Goal: Information Seeking & Learning: Learn about a topic

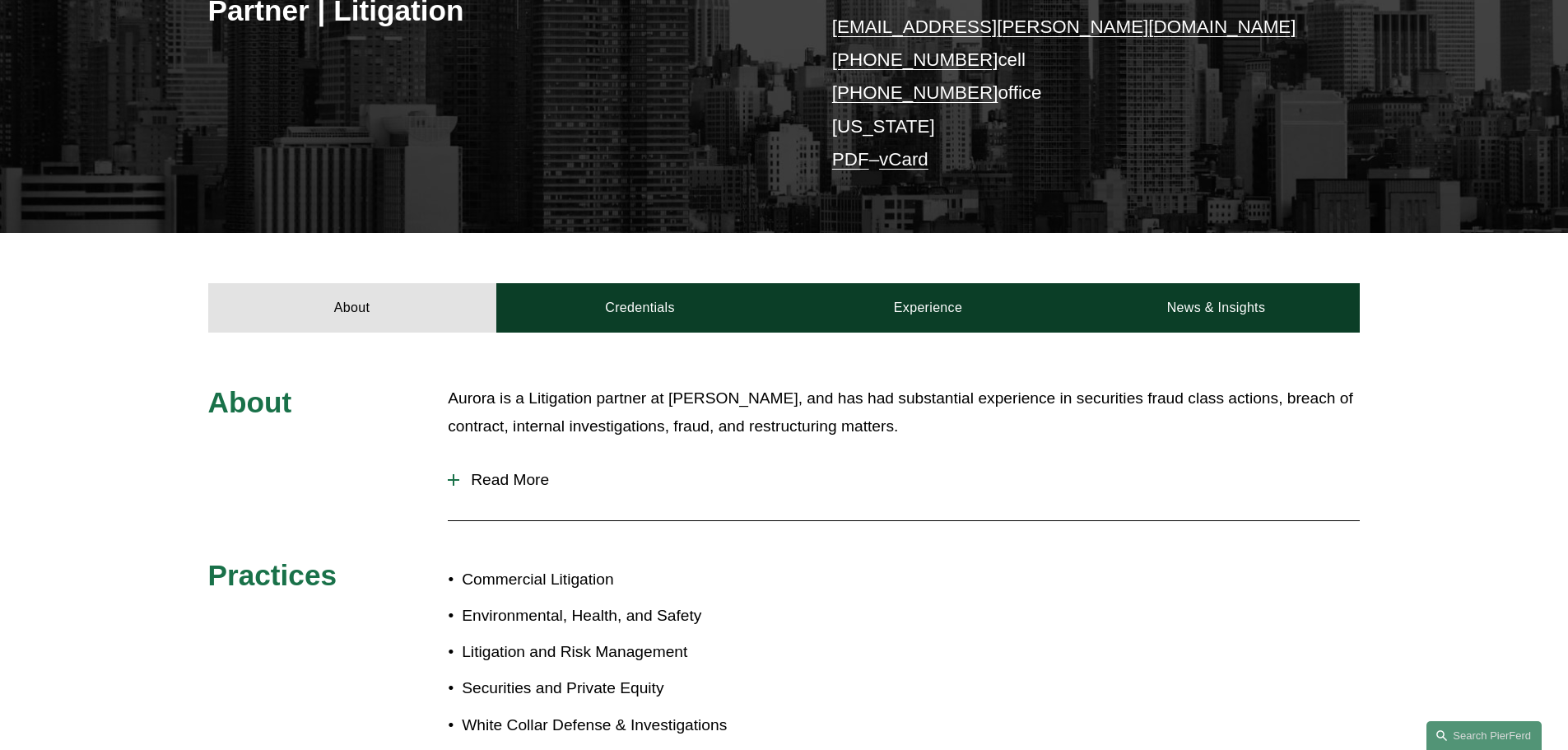
scroll to position [494, 0]
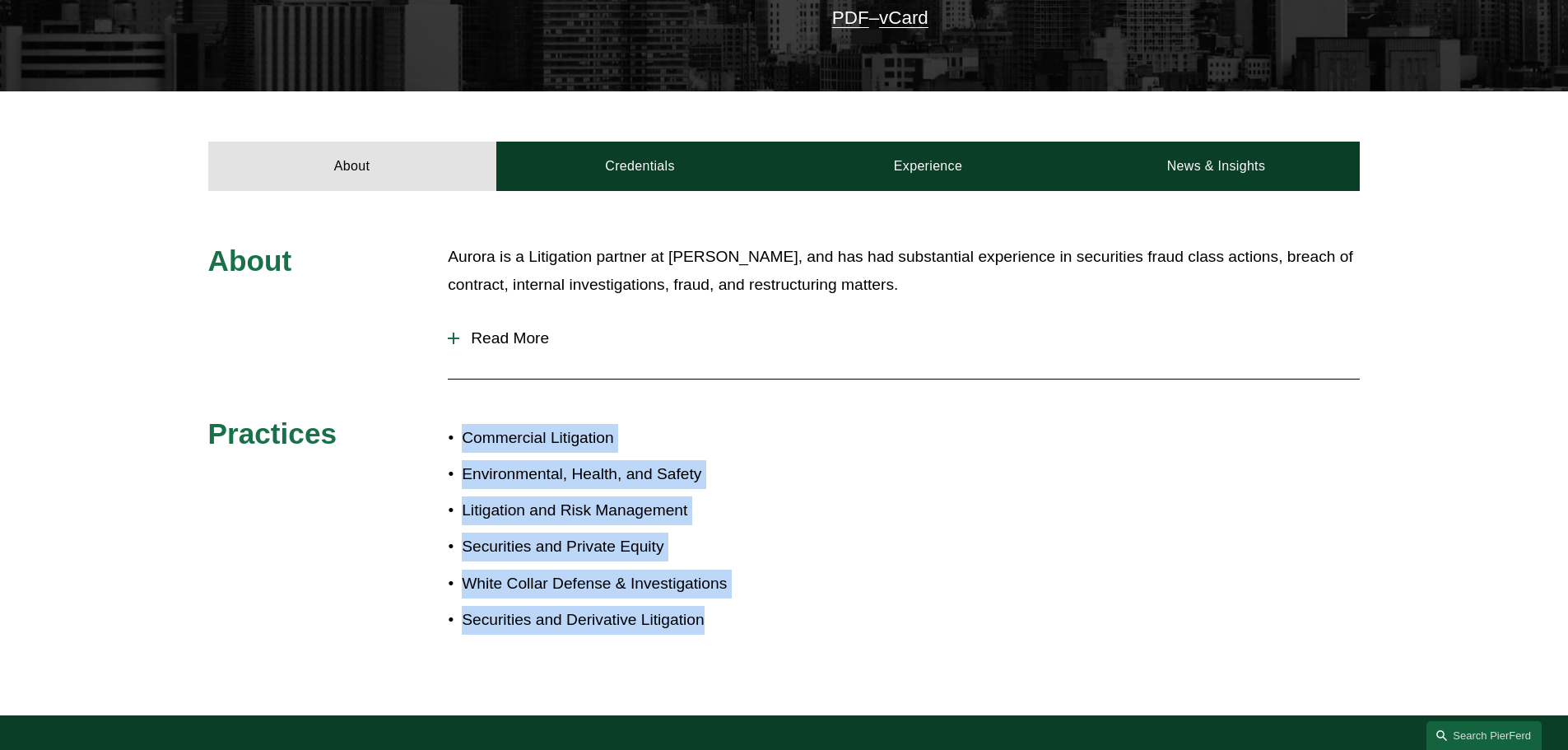
drag, startPoint x: 441, startPoint y: 415, endPoint x: 823, endPoint y: 617, distance: 432.1
click at [823, 617] on div "About [PERSON_NAME] is a Litigation partner at [PERSON_NAME], and has had subst…" at bounding box center [784, 454] width 1568 height 422
drag, startPoint x: 894, startPoint y: 623, endPoint x: 428, endPoint y: 446, distance: 498.5
click at [428, 446] on div "About [PERSON_NAME] is a Litigation partner at [PERSON_NAME], and has had subst…" at bounding box center [784, 454] width 1568 height 422
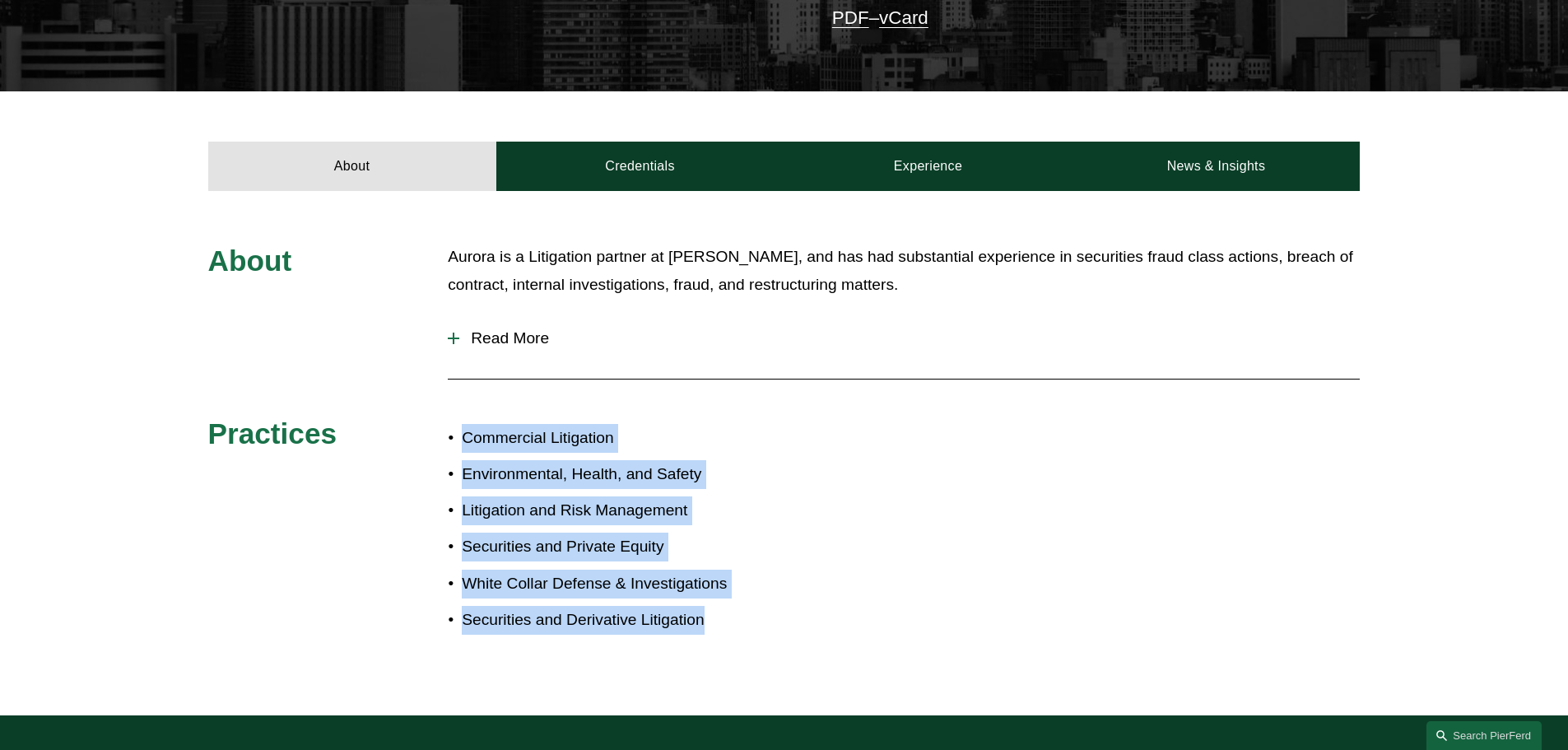
click at [428, 446] on div "About [PERSON_NAME] is a Litigation partner at [PERSON_NAME], and has had subst…" at bounding box center [784, 454] width 1568 height 422
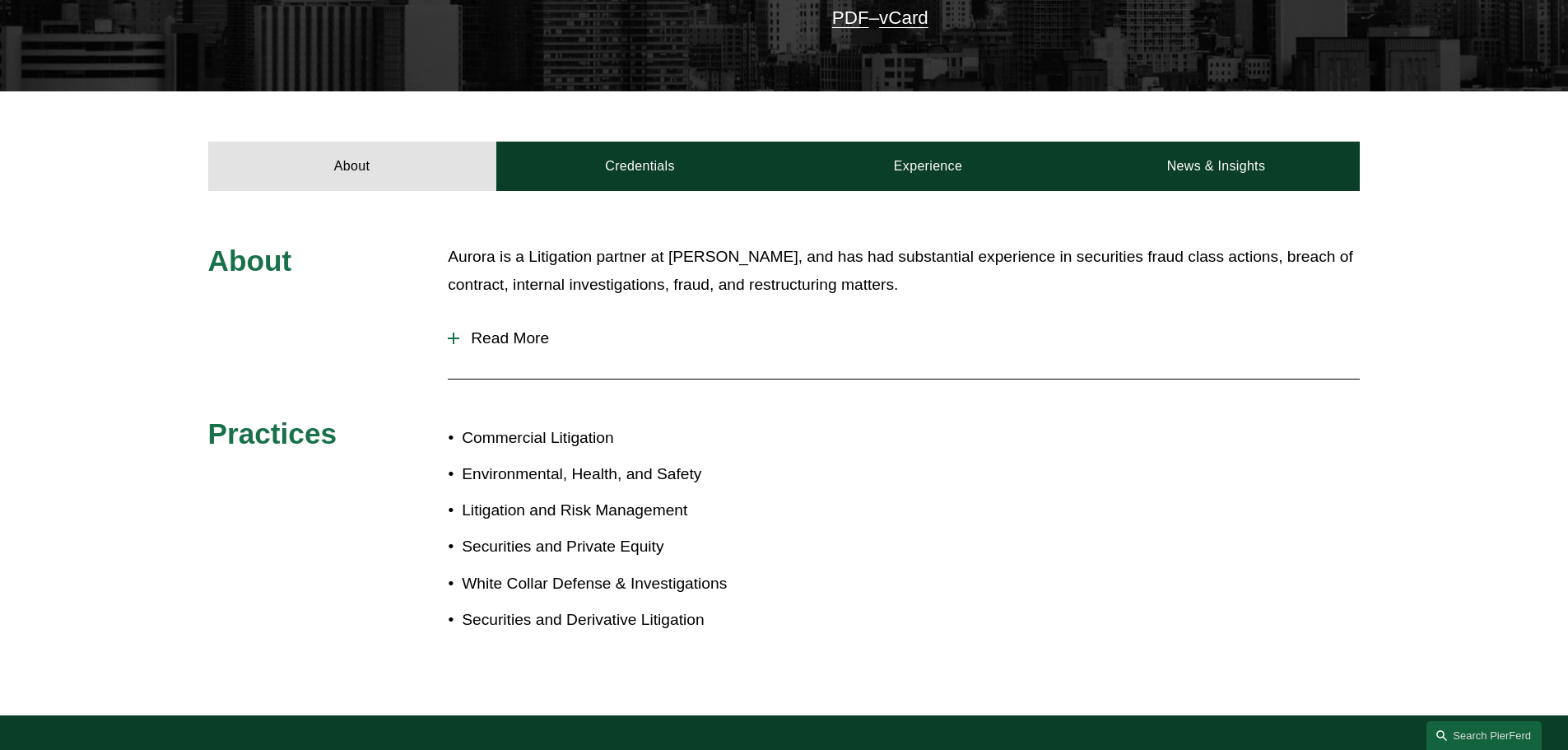
drag, startPoint x: 443, startPoint y: 245, endPoint x: 926, endPoint y: 282, distance: 484.4
click at [926, 282] on div "About [PERSON_NAME] is a Litigation partner at [PERSON_NAME], and has had subst…" at bounding box center [784, 454] width 1568 height 422
click at [926, 282] on p "Aurora is a Litigation partner at [PERSON_NAME], and has had substantial experi…" at bounding box center [903, 271] width 912 height 57
click at [501, 344] on span "Read More" at bounding box center [910, 338] width 901 height 18
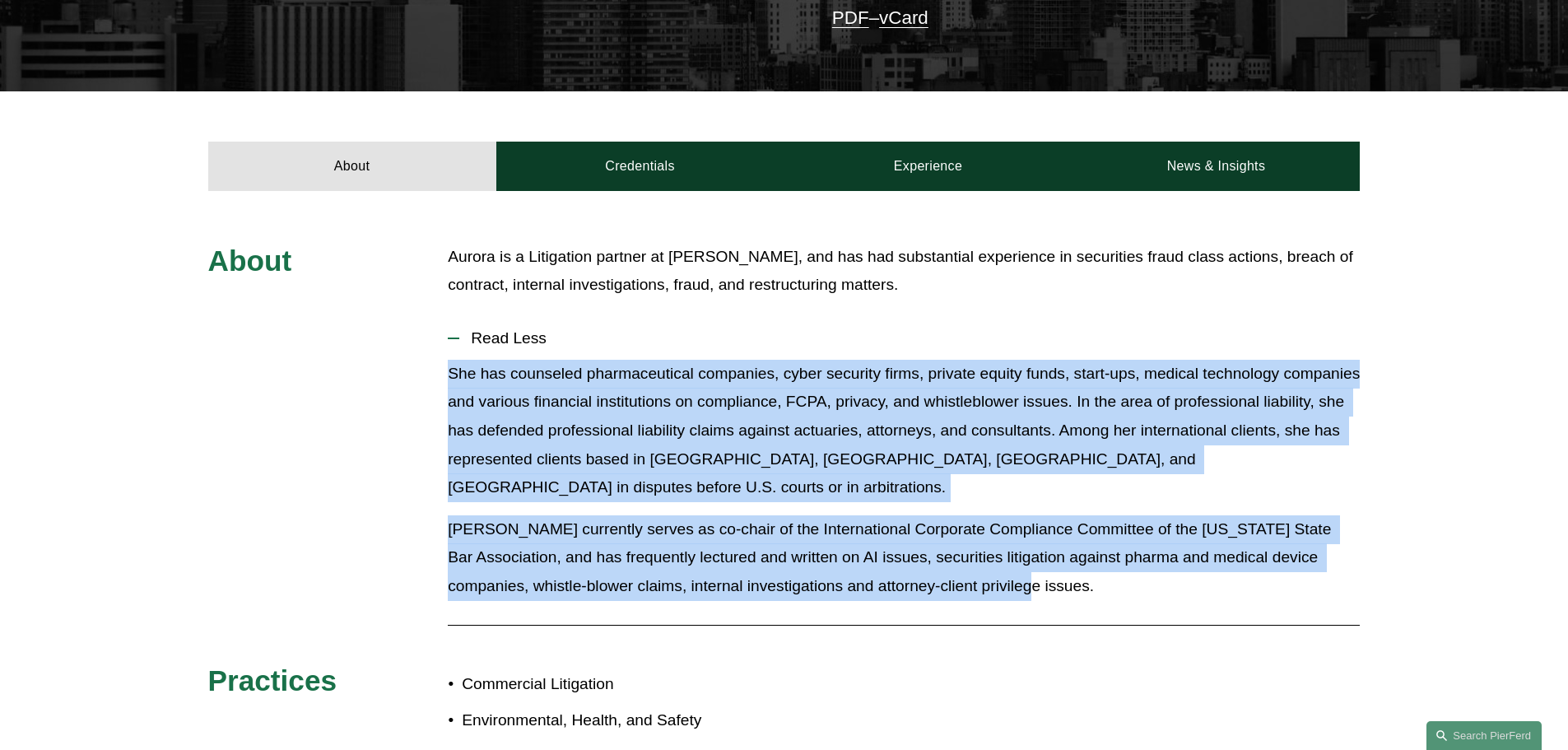
drag, startPoint x: 425, startPoint y: 375, endPoint x: 1128, endPoint y: 561, distance: 727.2
click at [1128, 561] on div "About [PERSON_NAME] is a Litigation partner at [PERSON_NAME], and has had subst…" at bounding box center [784, 577] width 1568 height 667
click at [1128, 561] on p "[PERSON_NAME] currently serves as co-chair of the International Corporate Compl…" at bounding box center [903, 557] width 912 height 85
drag, startPoint x: 1149, startPoint y: 560, endPoint x: 418, endPoint y: 378, distance: 753.3
click at [418, 378] on div "About [PERSON_NAME] is a Litigation partner at [PERSON_NAME], and has had subst…" at bounding box center [784, 577] width 1568 height 667
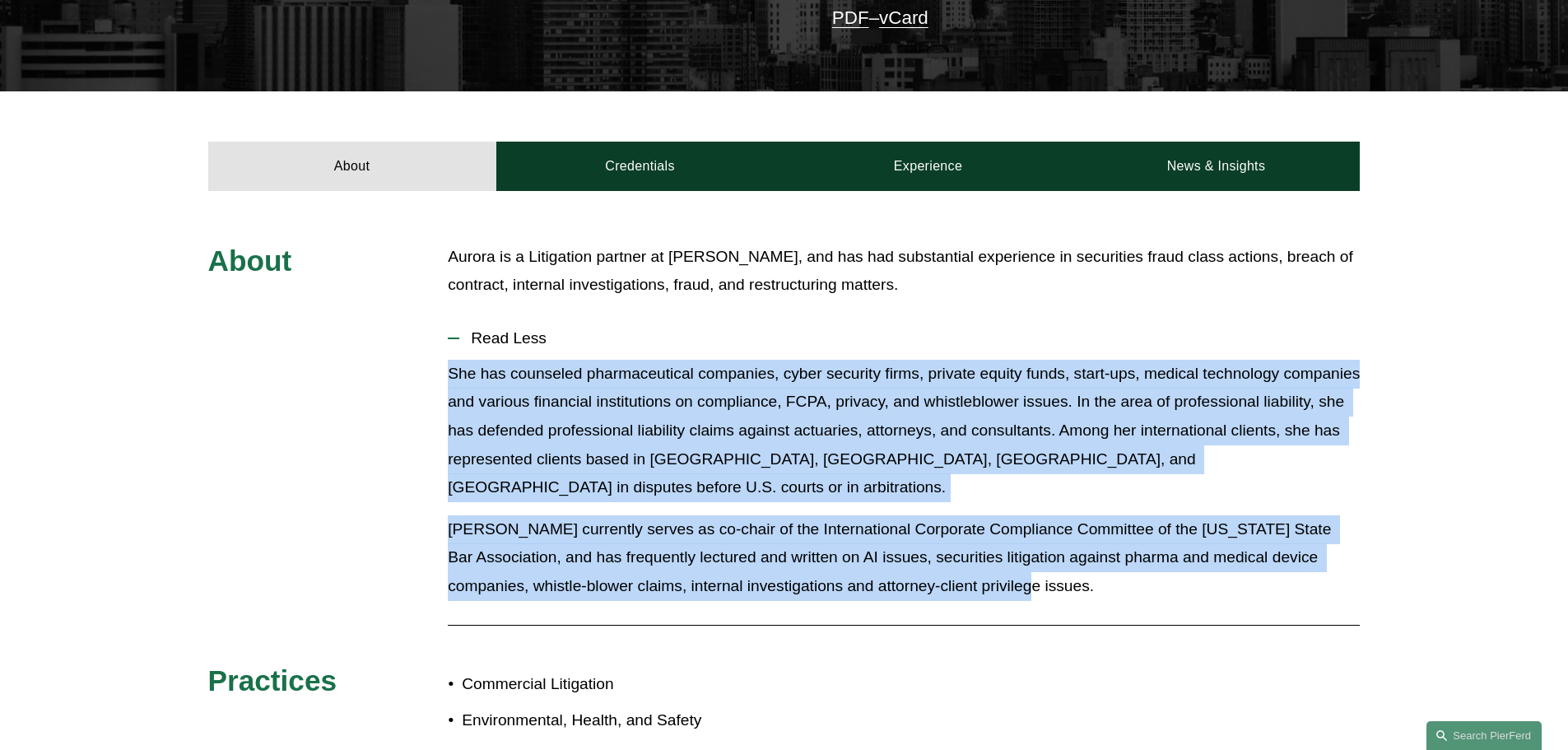
click at [418, 378] on div "About [PERSON_NAME] is a Litigation partner at [PERSON_NAME], and has had subst…" at bounding box center [784, 577] width 1568 height 667
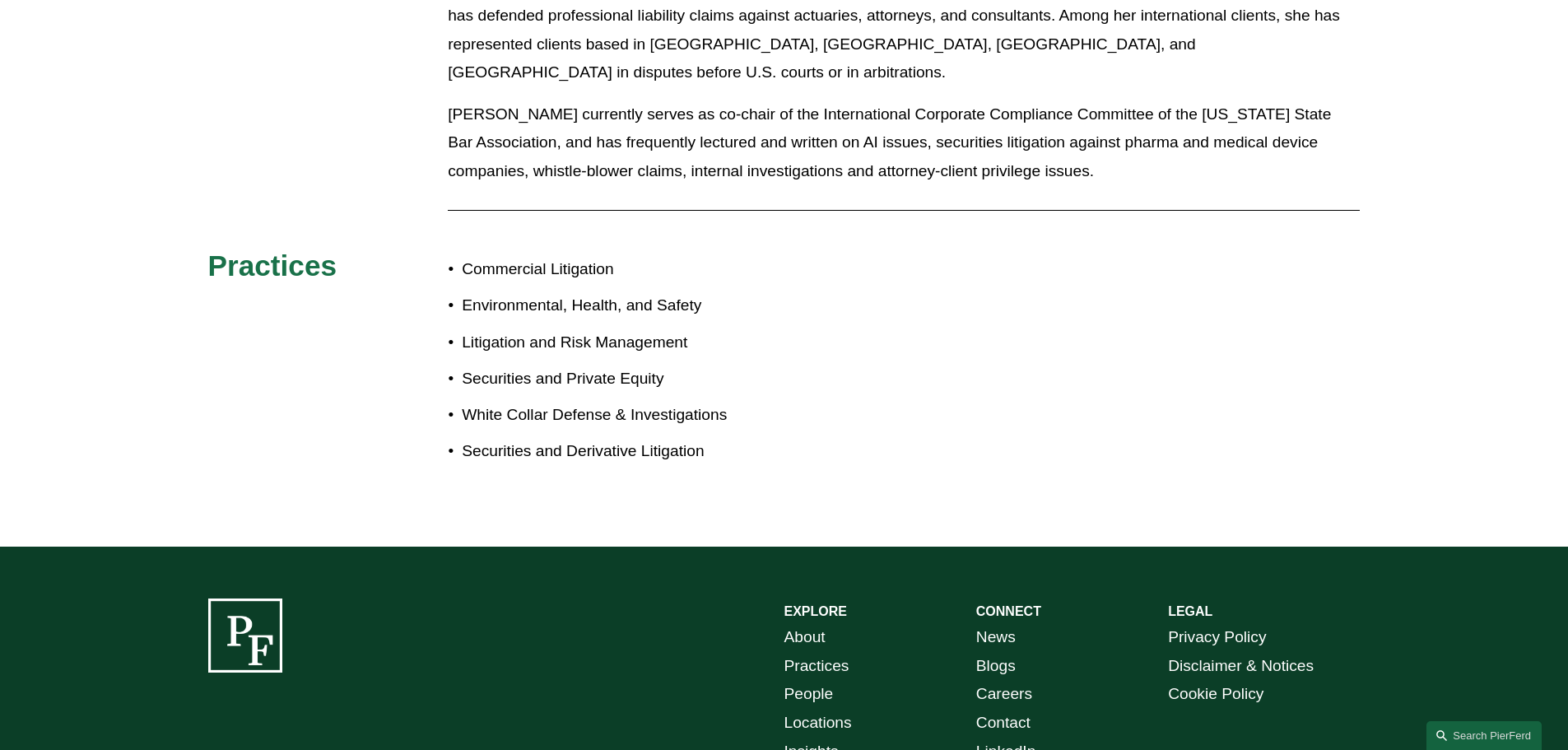
scroll to position [988, 0]
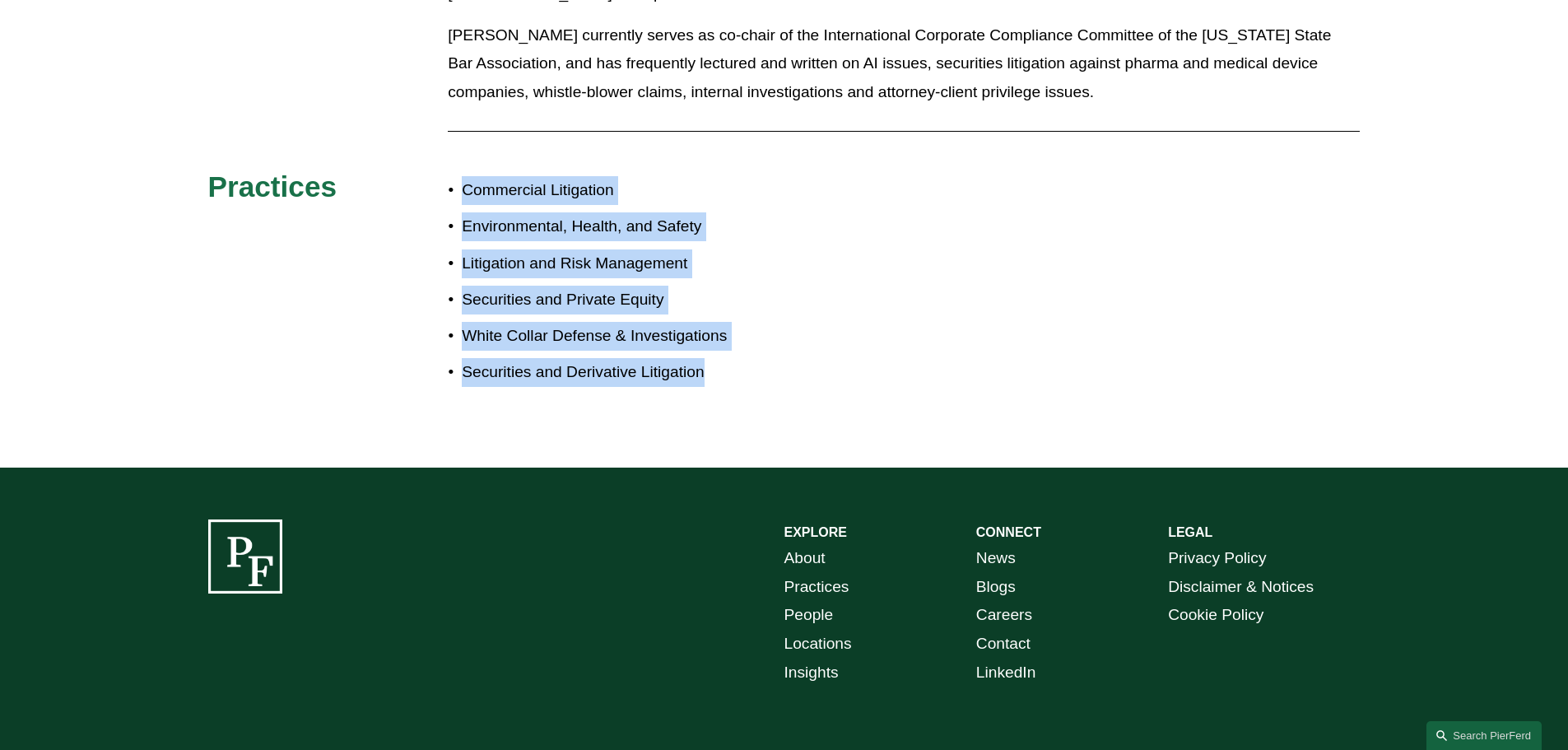
drag, startPoint x: 803, startPoint y: 354, endPoint x: 398, endPoint y: 169, distance: 445.3
click at [398, 169] on div "About [PERSON_NAME] is a Litigation partner at [PERSON_NAME], and has had subst…" at bounding box center [784, 83] width 1568 height 667
click at [398, 169] on h3 "Practices" at bounding box center [304, 187] width 192 height 36
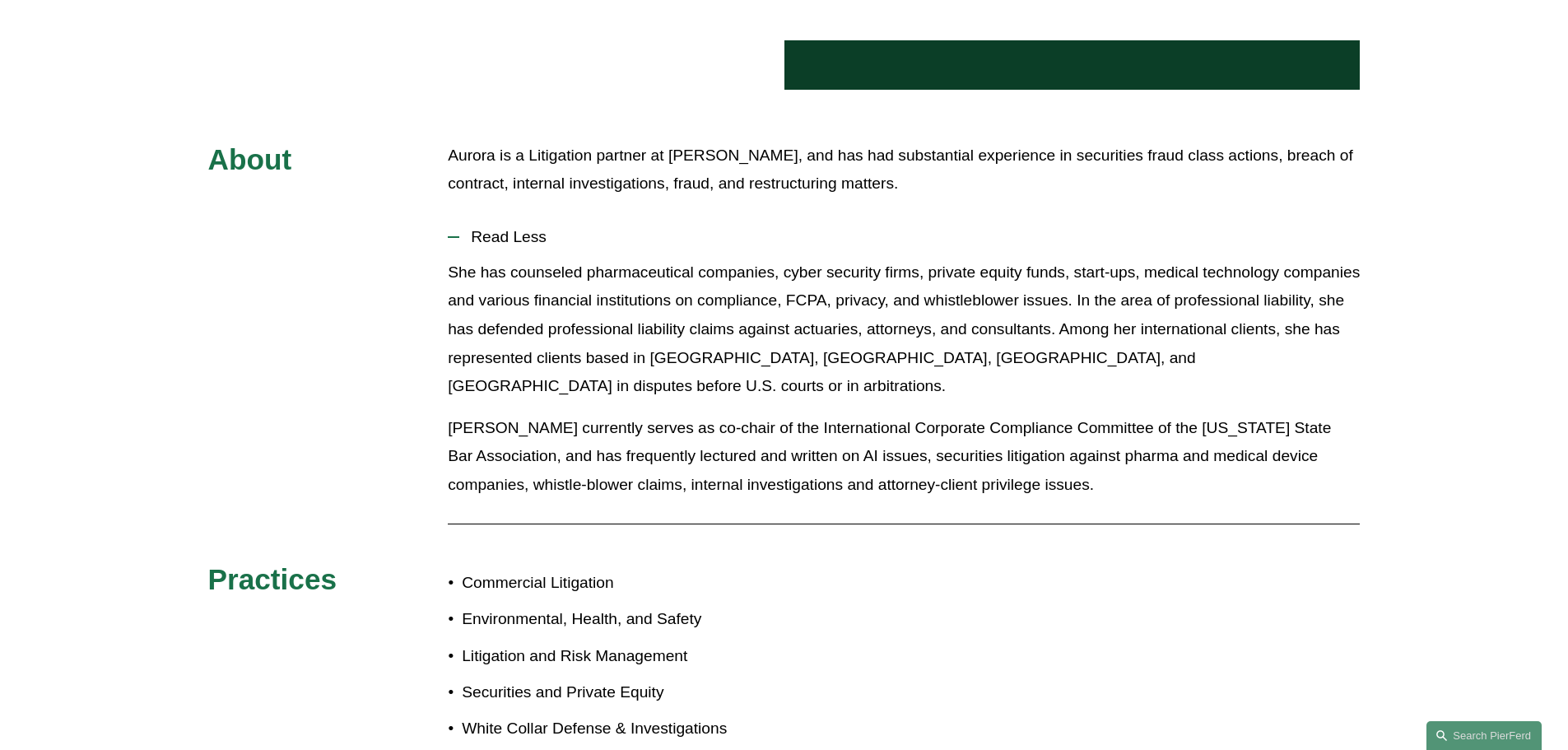
scroll to position [576, 0]
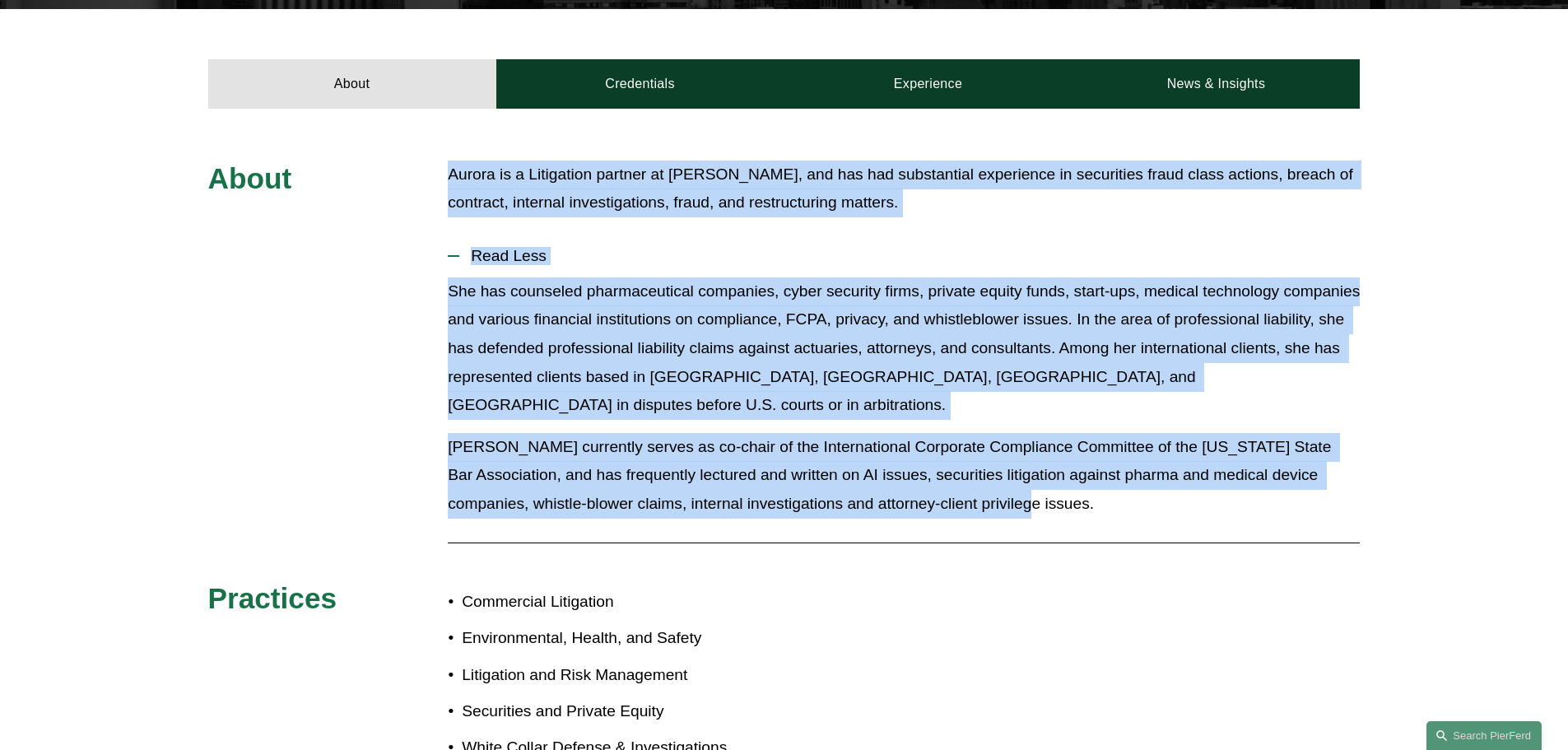
drag, startPoint x: 406, startPoint y: 182, endPoint x: 997, endPoint y: 472, distance: 658.3
click at [997, 472] on div "About [PERSON_NAME] is a Litigation partner at [PERSON_NAME], and has had subst…" at bounding box center [784, 494] width 1568 height 667
click at [997, 472] on p "[PERSON_NAME] currently serves as co-chair of the International Corporate Compl…" at bounding box center [903, 475] width 912 height 85
drag, startPoint x: 1031, startPoint y: 473, endPoint x: 411, endPoint y: 171, distance: 689.6
click at [411, 171] on div "About [PERSON_NAME] is a Litigation partner at [PERSON_NAME], and has had subst…" at bounding box center [784, 494] width 1568 height 667
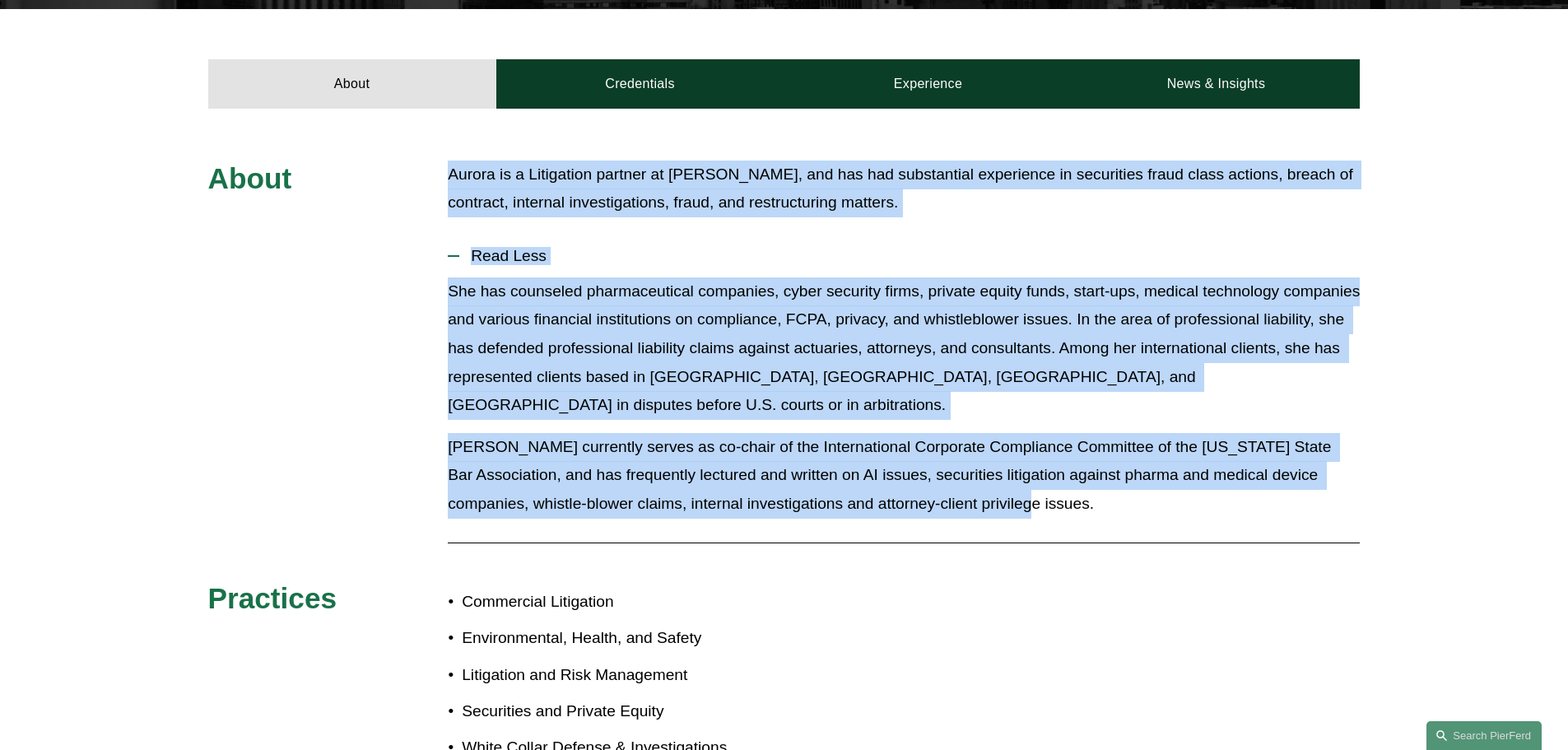
click at [411, 171] on div "About [PERSON_NAME] is a Litigation partner at [PERSON_NAME], and has had subst…" at bounding box center [784, 494] width 1568 height 667
drag, startPoint x: 411, startPoint y: 171, endPoint x: 1005, endPoint y: 505, distance: 681.5
click at [1005, 505] on div "About [PERSON_NAME] is a Litigation partner at [PERSON_NAME], and has had subst…" at bounding box center [784, 494] width 1568 height 667
click at [1006, 501] on div "She has counseled pharmaceutical companies, cyber security firms, private equit…" at bounding box center [903, 404] width 912 height 254
click at [1041, 476] on p "[PERSON_NAME] currently serves as co-chair of the International Corporate Compl…" at bounding box center [903, 475] width 912 height 85
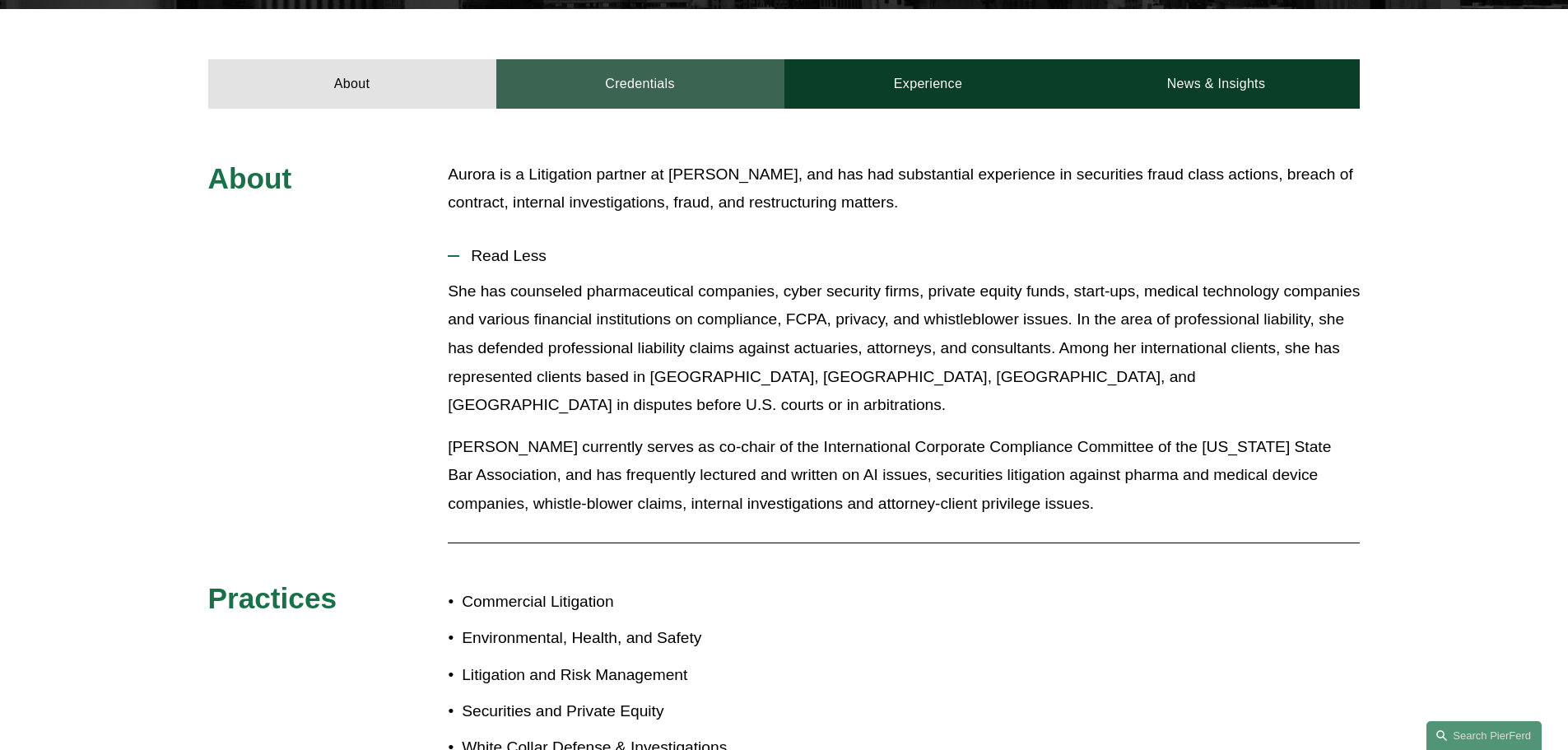
click at [658, 74] on link "Credentials" at bounding box center [640, 83] width 288 height 49
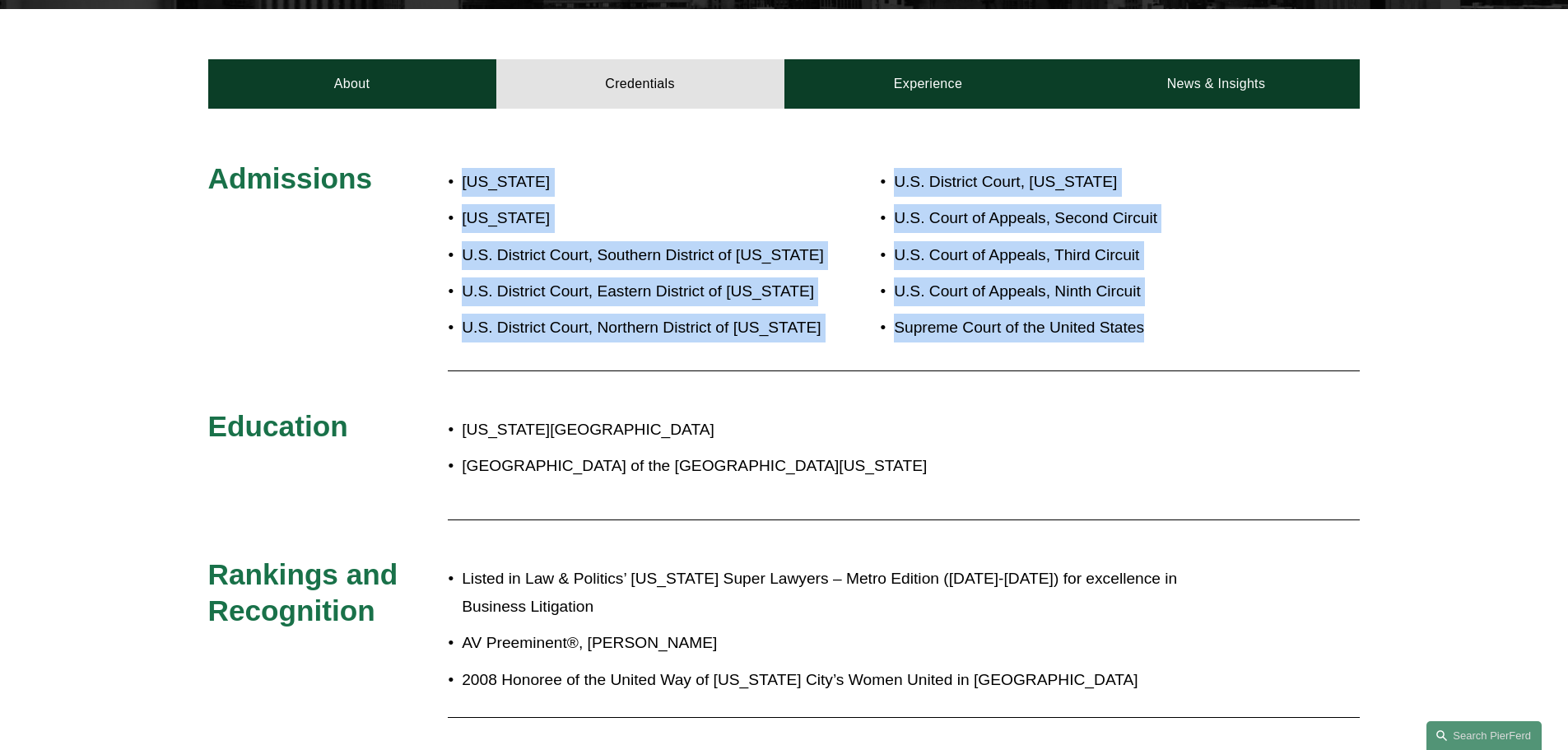
drag, startPoint x: 445, startPoint y: 182, endPoint x: 1180, endPoint y: 319, distance: 747.7
click at [1180, 319] on p "Supreme Court of the United States" at bounding box center [1079, 328] width 370 height 29
drag, startPoint x: 1213, startPoint y: 336, endPoint x: 401, endPoint y: 185, distance: 825.9
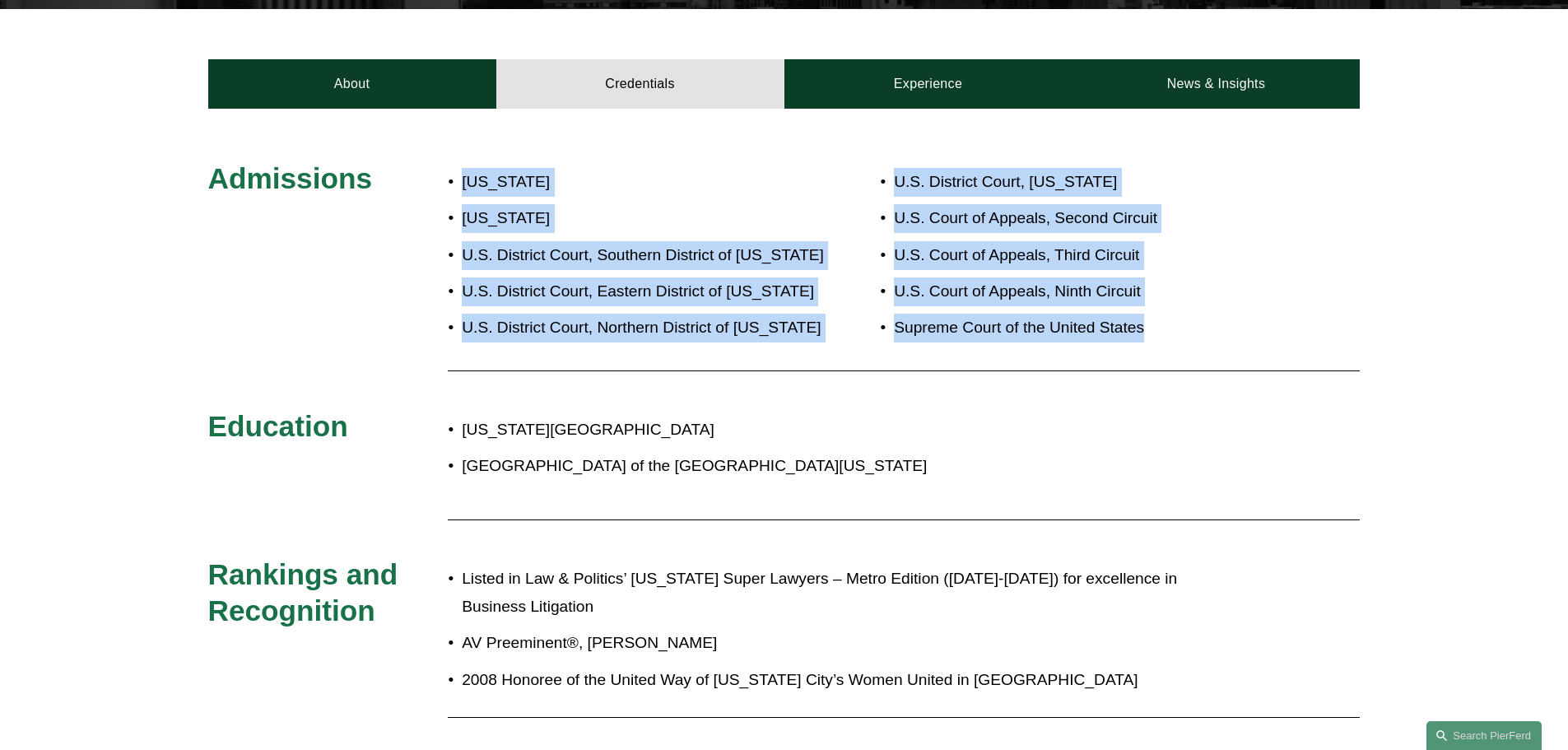
drag, startPoint x: 401, startPoint y: 185, endPoint x: 414, endPoint y: 190, distance: 13.9
click at [403, 186] on h3 "Admissions" at bounding box center [328, 179] width 240 height 36
click at [414, 190] on h3 "Admissions" at bounding box center [328, 179] width 240 height 36
drag, startPoint x: 405, startPoint y: 187, endPoint x: 1215, endPoint y: 330, distance: 822.5
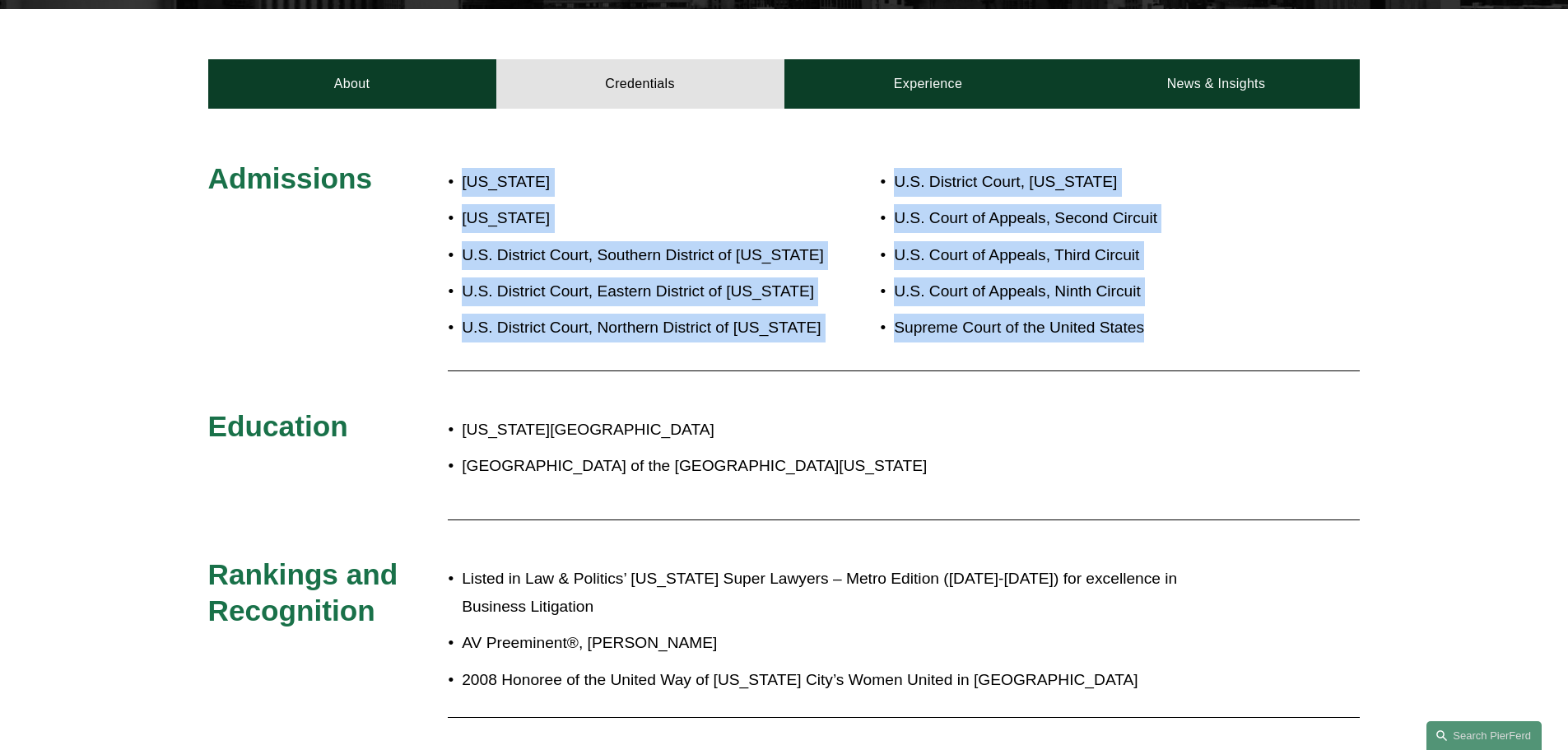
click at [1215, 330] on p "Supreme Court of the United States" at bounding box center [1079, 328] width 370 height 29
drag, startPoint x: 1215, startPoint y: 330, endPoint x: 429, endPoint y: 184, distance: 799.4
click at [429, 184] on h3 "Admissions" at bounding box center [328, 179] width 240 height 36
drag, startPoint x: 429, startPoint y: 184, endPoint x: 1144, endPoint y: 326, distance: 729.0
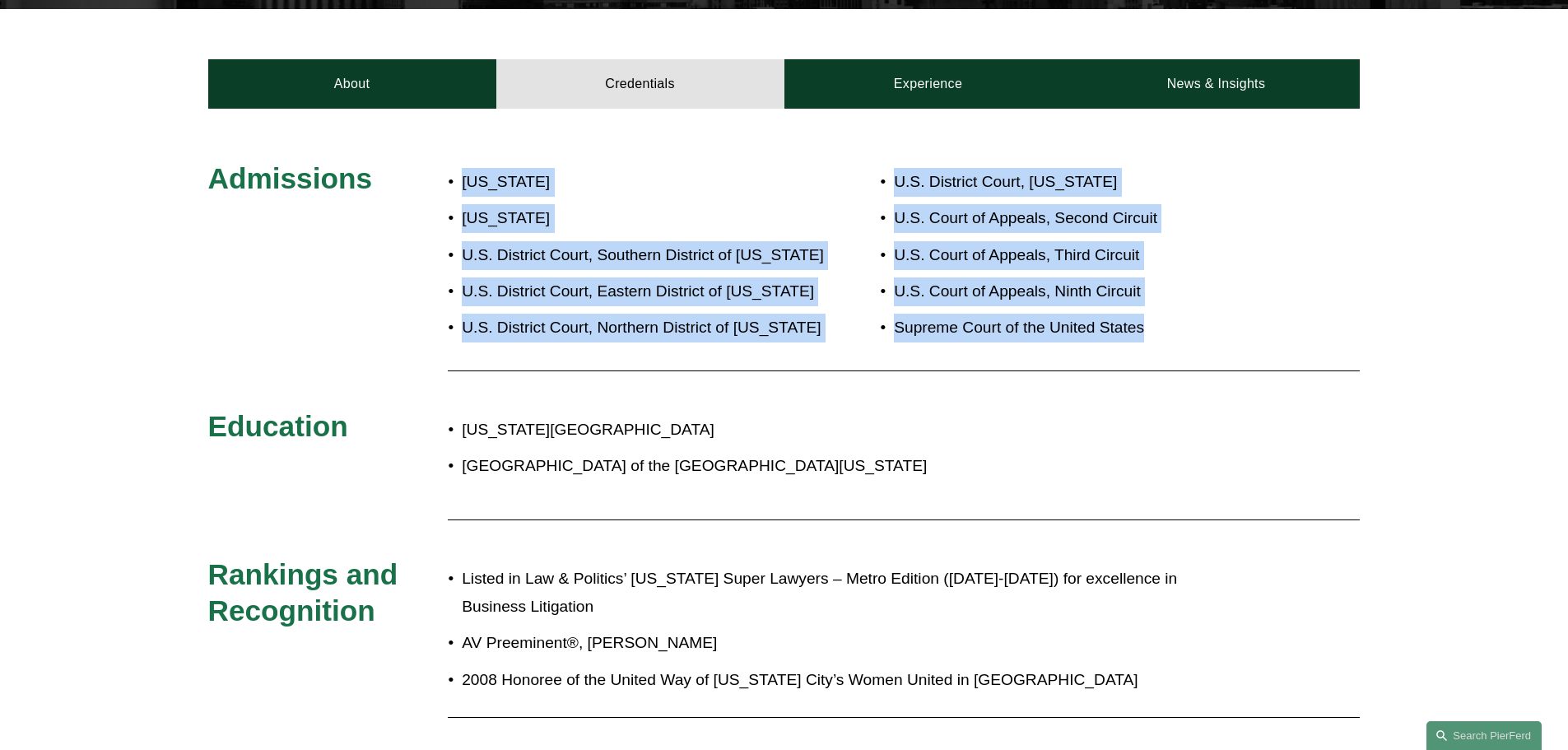
click at [1144, 326] on p "Supreme Court of the United States" at bounding box center [1079, 328] width 370 height 29
drag, startPoint x: 1201, startPoint y: 329, endPoint x: 396, endPoint y: 199, distance: 815.4
click at [396, 199] on div "Admissions" at bounding box center [328, 185] width 240 height 49
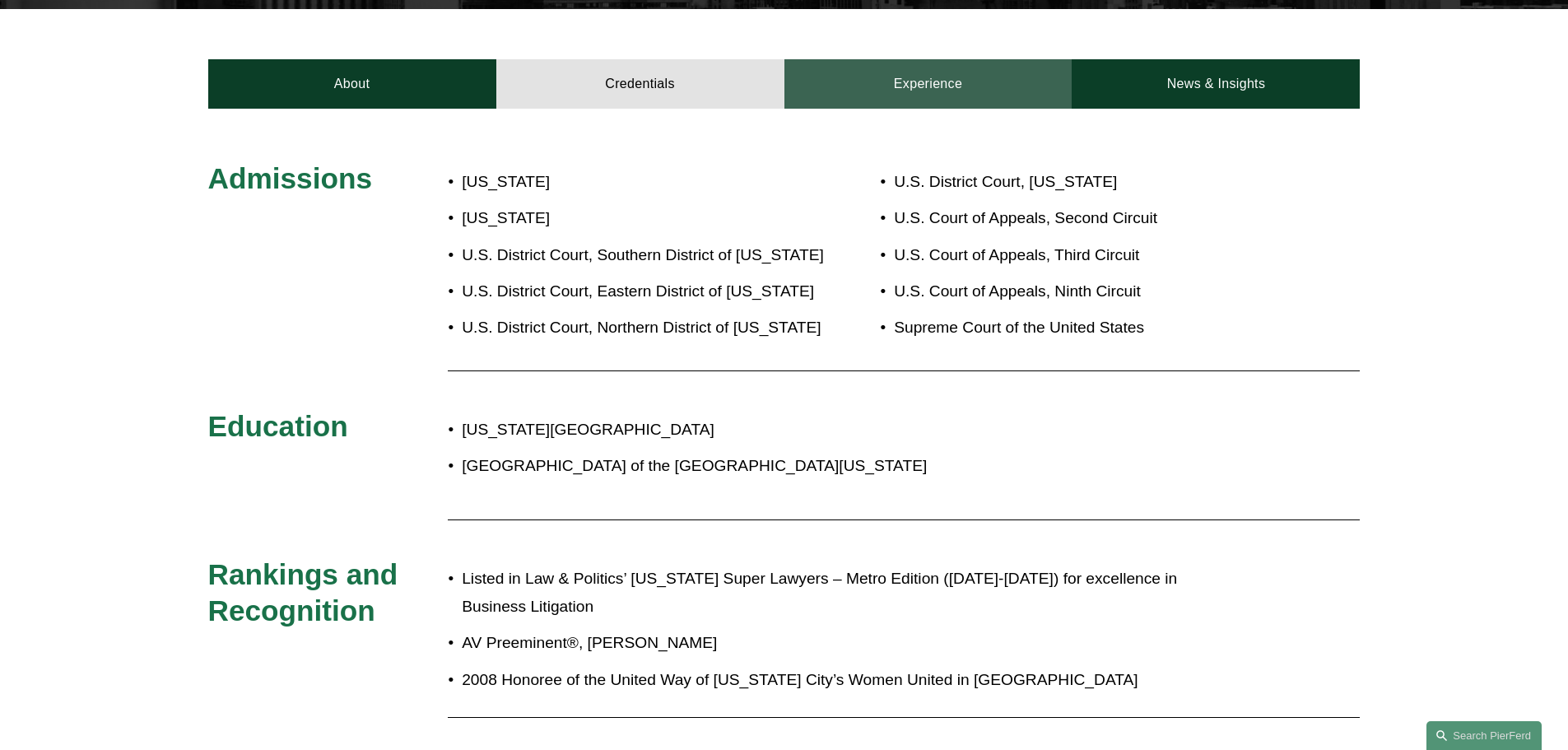
click at [873, 69] on link "Experience" at bounding box center [928, 83] width 288 height 49
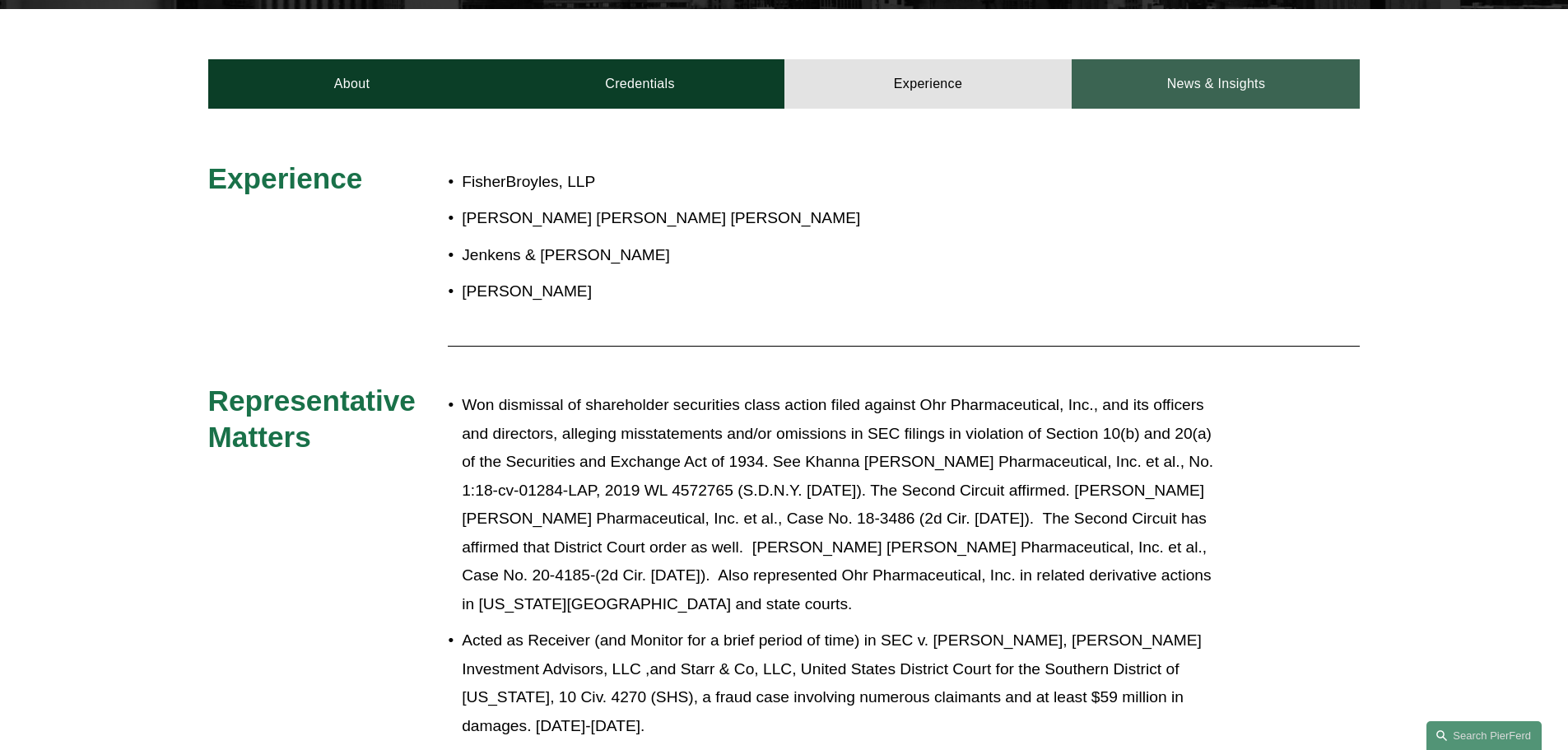
click at [1202, 91] on link "News & Insights" at bounding box center [1215, 83] width 288 height 49
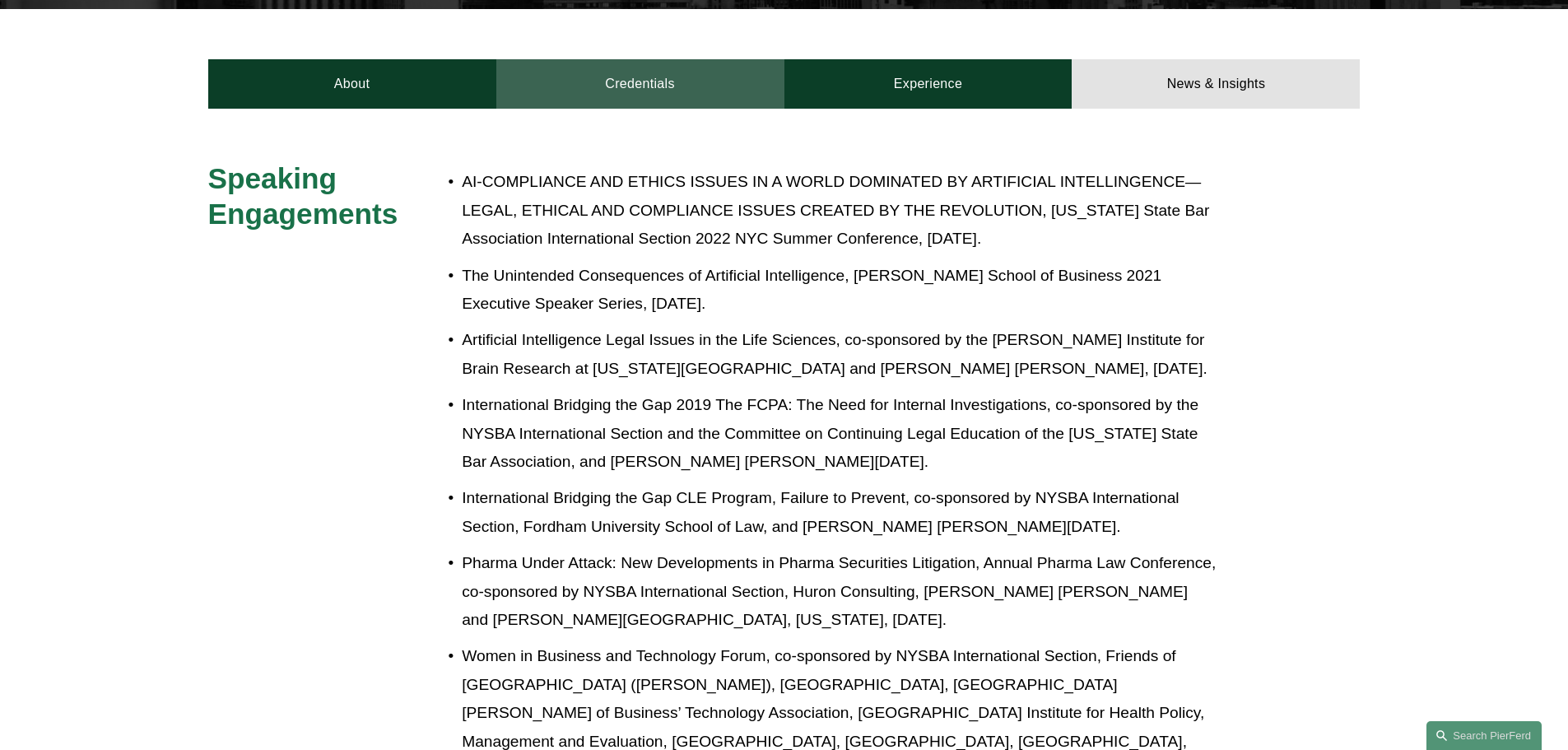
click at [663, 99] on link "Credentials" at bounding box center [640, 83] width 288 height 49
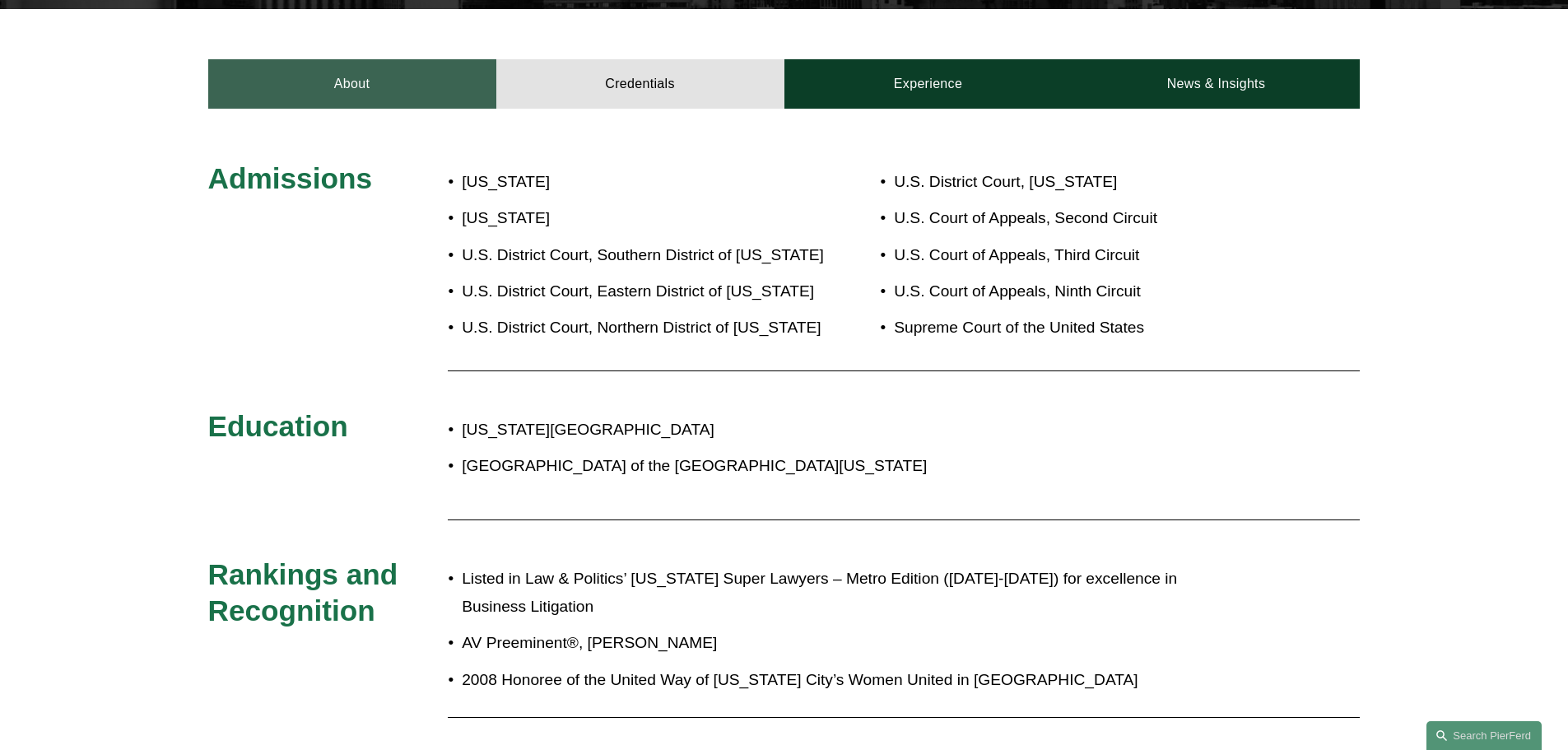
click at [426, 81] on link "About" at bounding box center [352, 83] width 288 height 49
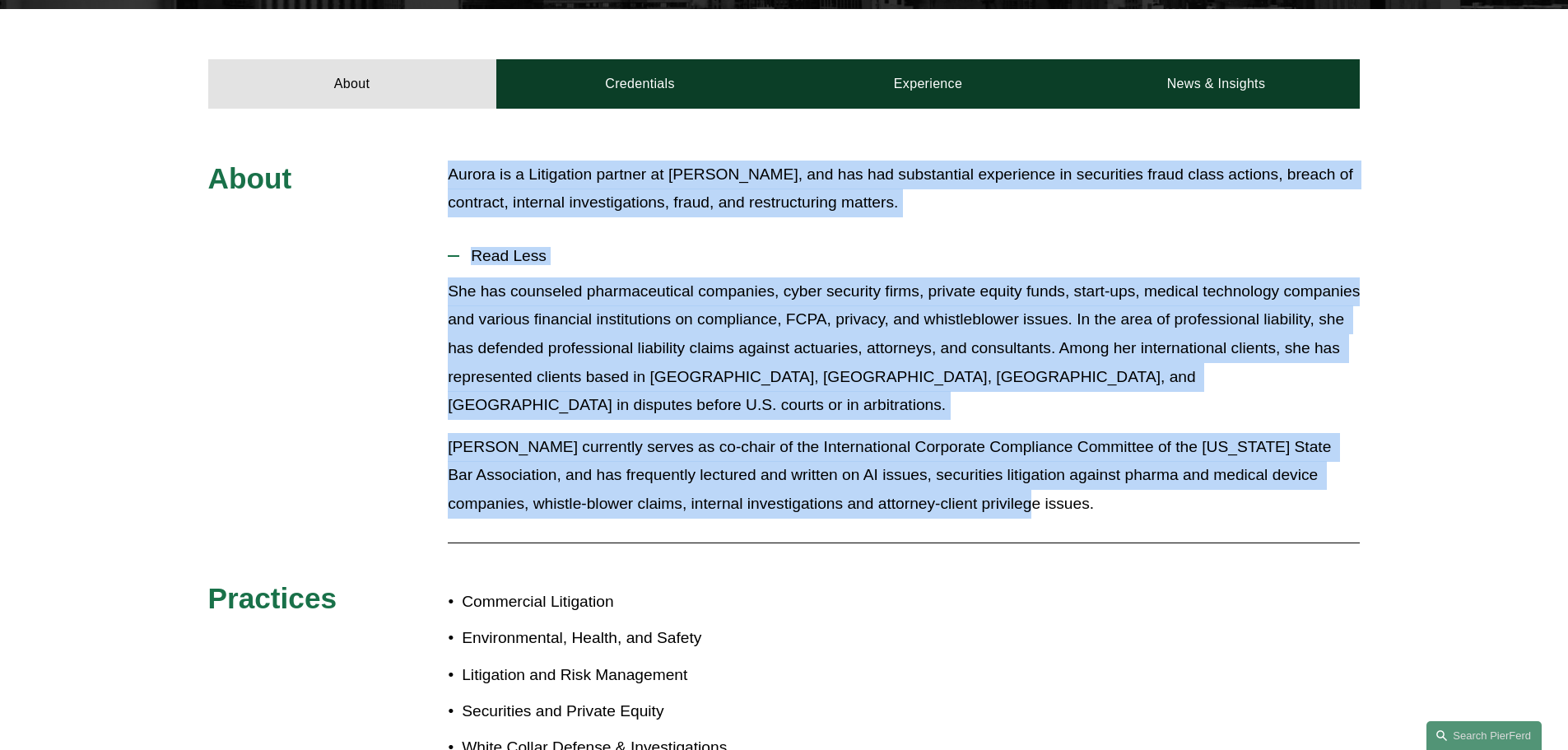
drag, startPoint x: 434, startPoint y: 167, endPoint x: 1059, endPoint y: 475, distance: 696.8
click at [1059, 475] on div "About [PERSON_NAME] is a Litigation partner at [PERSON_NAME], and has had subst…" at bounding box center [784, 494] width 1568 height 667
click at [1059, 475] on p "[PERSON_NAME] currently serves as co-chair of the International Corporate Compl…" at bounding box center [903, 475] width 912 height 85
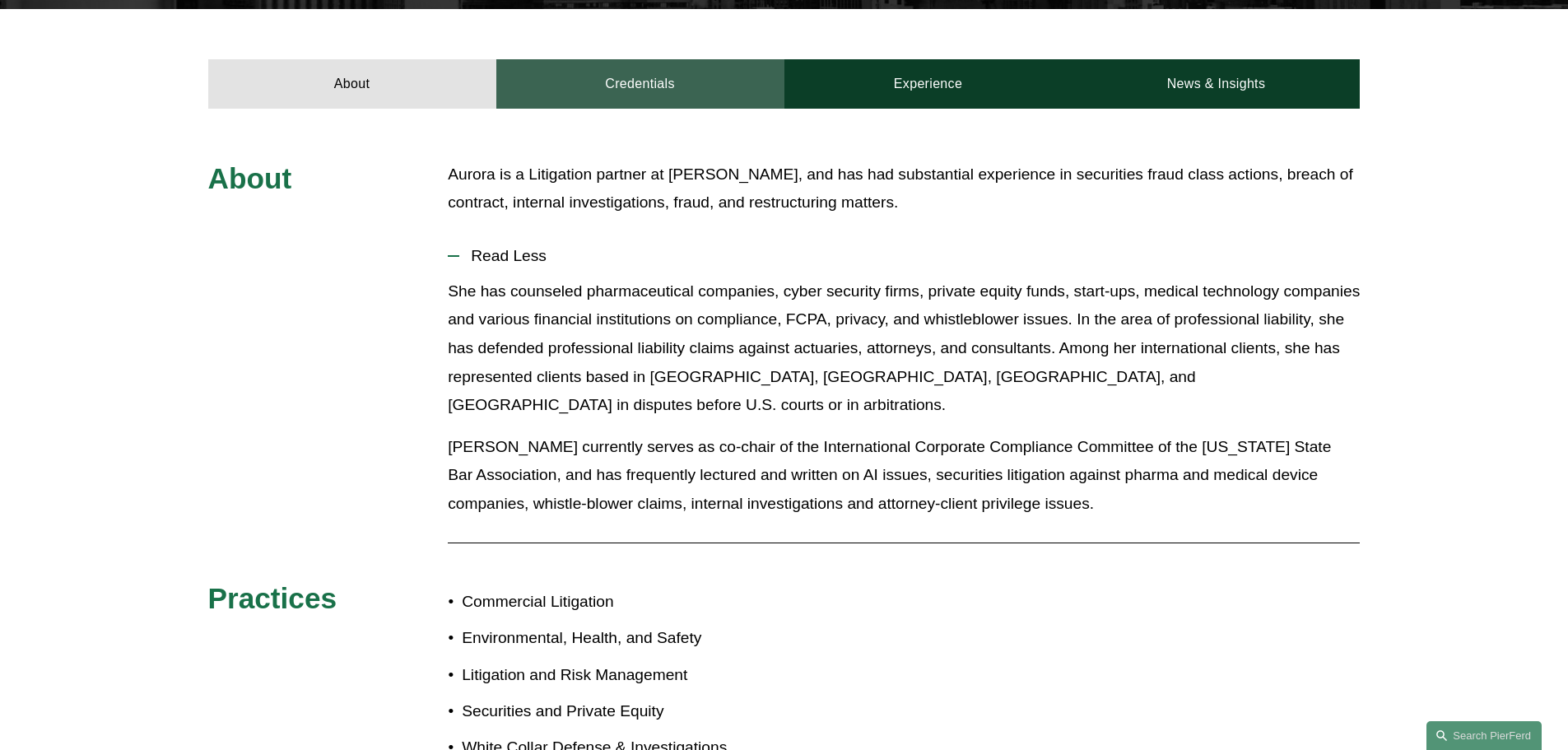
click at [613, 79] on link "Credentials" at bounding box center [640, 83] width 288 height 49
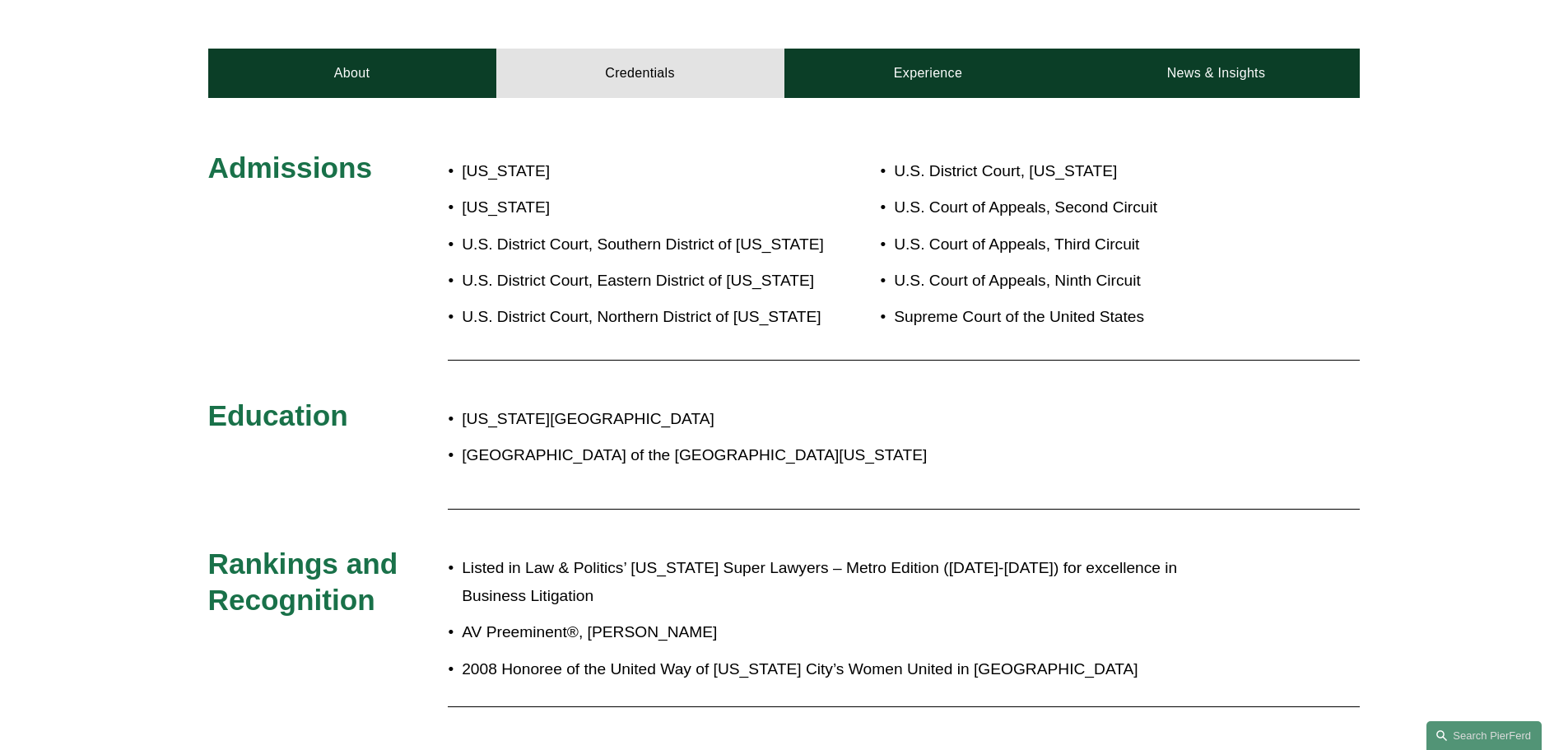
scroll to position [658, 0]
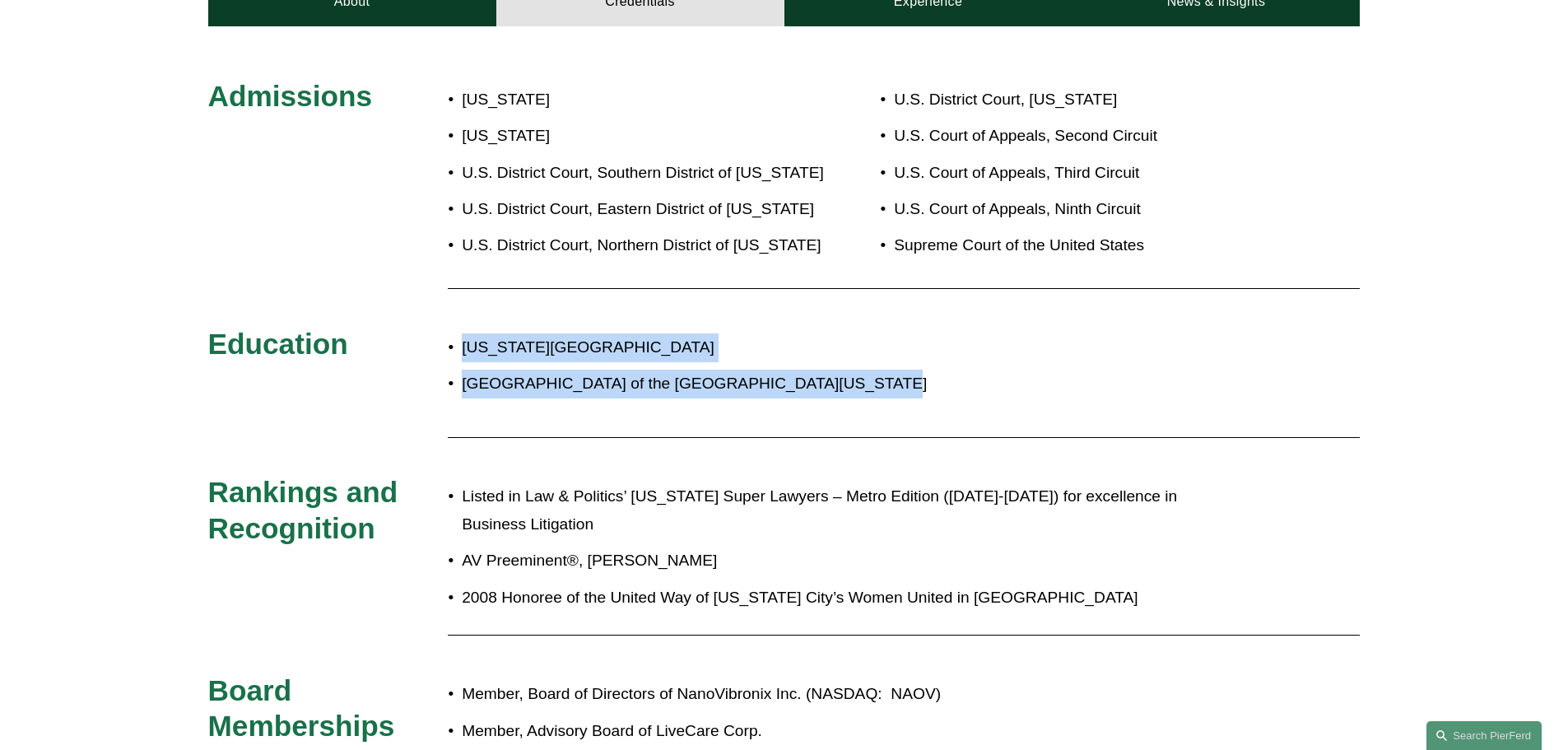
drag, startPoint x: 431, startPoint y: 344, endPoint x: 892, endPoint y: 377, distance: 462.2
click at [892, 377] on div "Admissions [US_STATE] [US_STATE] U.S. District Court, Southern District of [US_…" at bounding box center [784, 710] width 1568 height 1264
click at [892, 377] on p "[GEOGRAPHIC_DATA] of the [GEOGRAPHIC_DATA][US_STATE]" at bounding box center [839, 384] width 754 height 29
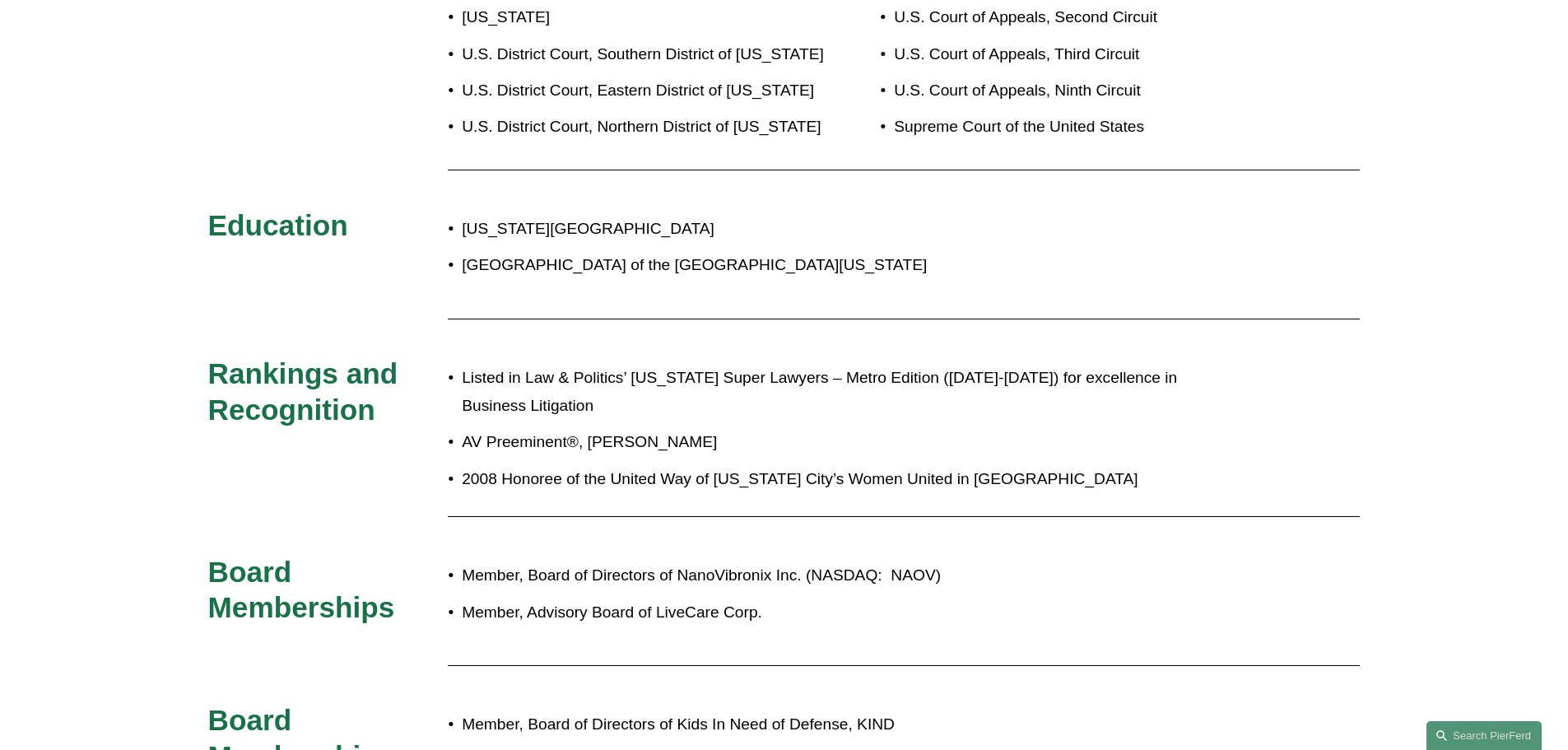
scroll to position [824, 0]
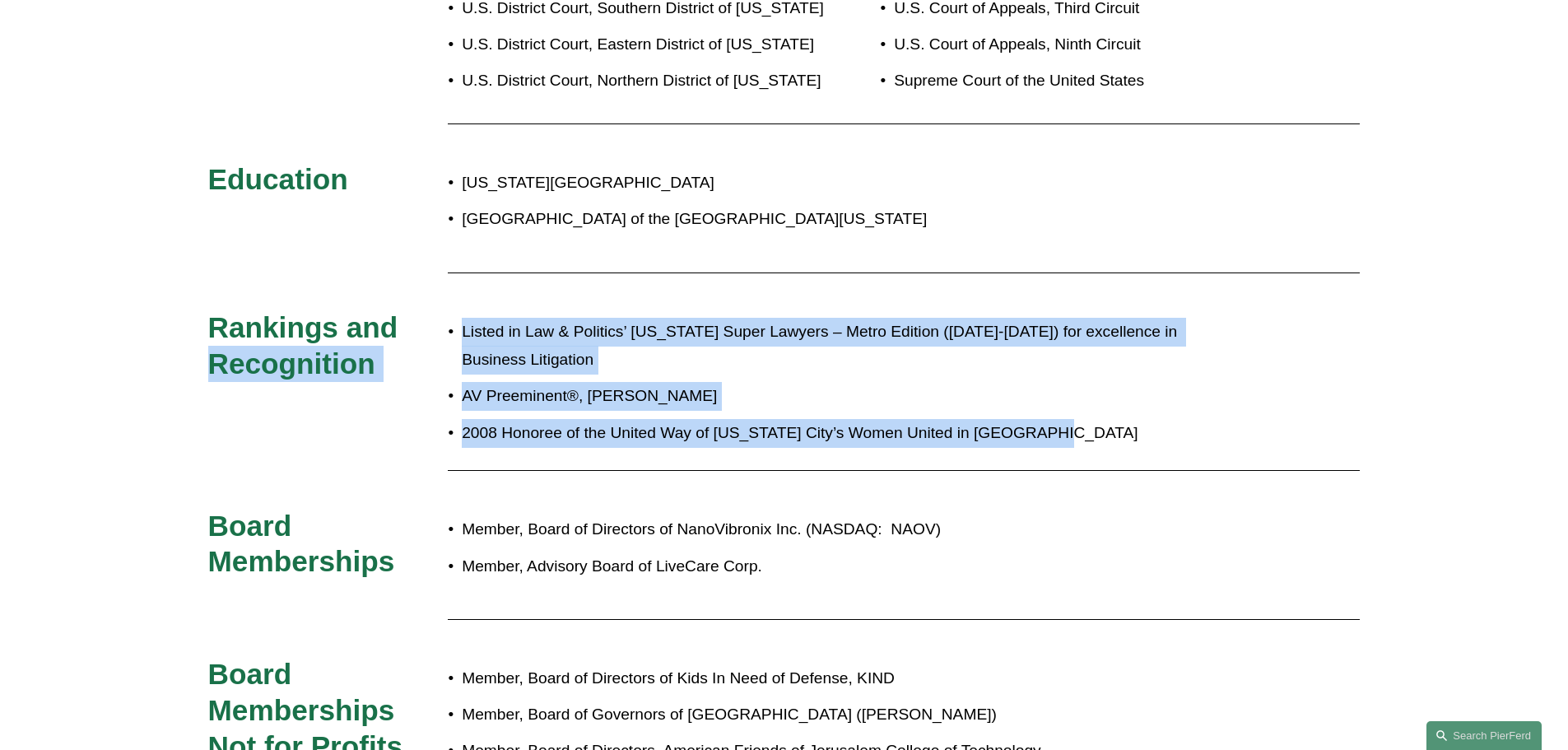
drag, startPoint x: 411, startPoint y: 333, endPoint x: 1116, endPoint y: 435, distance: 712.3
click at [1116, 435] on div "Admissions [US_STATE] [US_STATE] U.S. District Court, Southern District of [US_…" at bounding box center [784, 545] width 1568 height 1264
click at [1116, 435] on p "2008 Honoree of the United Way of [US_STATE] City’s Women United in [GEOGRAPHIC…" at bounding box center [839, 433] width 754 height 29
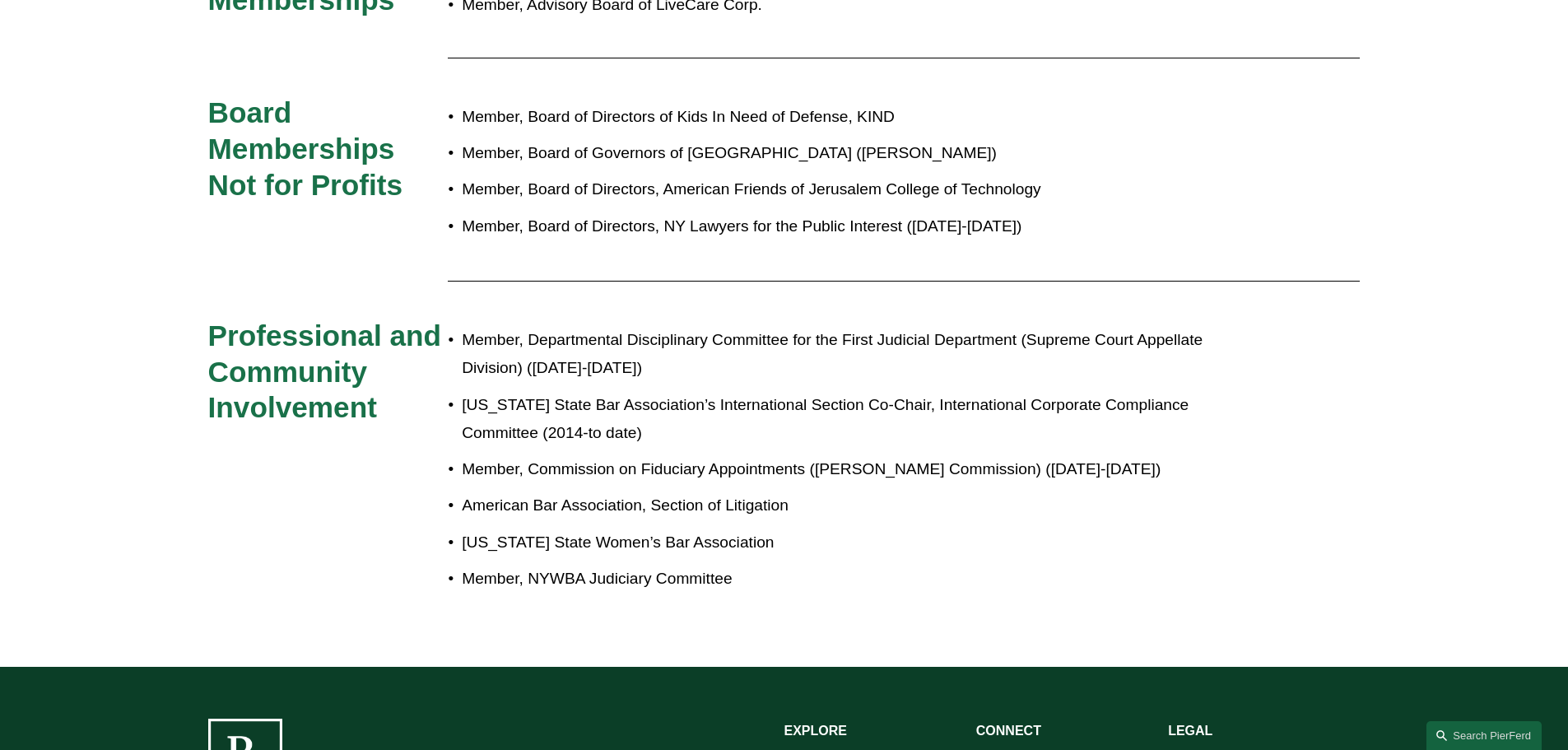
scroll to position [1400, 0]
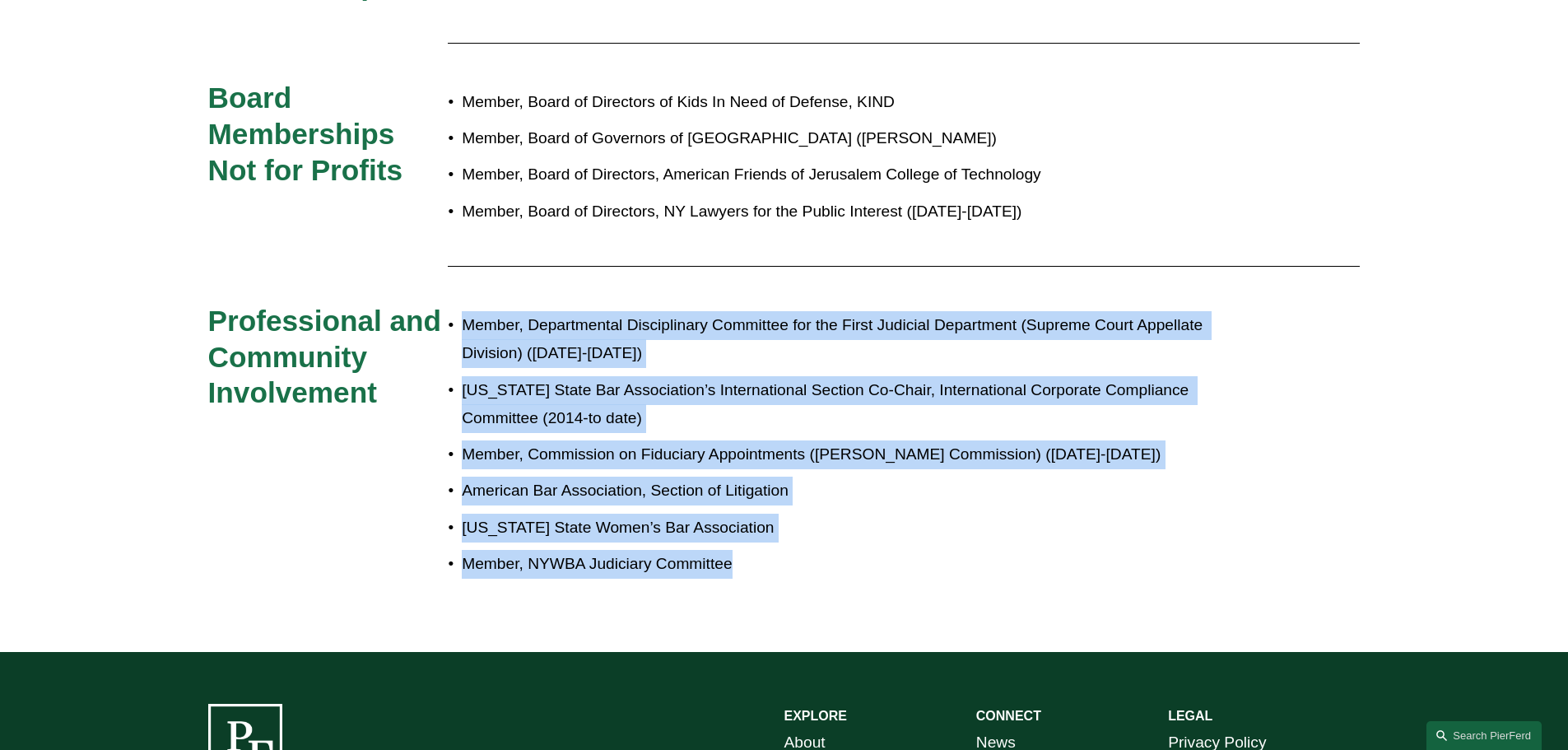
drag, startPoint x: 847, startPoint y: 580, endPoint x: 456, endPoint y: 327, distance: 465.7
click at [456, 327] on div "Member, Departmental Disciplinary Committee for the First Judicial Department (…" at bounding box center [832, 445] width 768 height 283
click at [462, 327] on p "Member, Departmental Disciplinary Committee for the First Judicial Department (…" at bounding box center [839, 339] width 754 height 57
drag, startPoint x: 456, startPoint y: 327, endPoint x: 887, endPoint y: 581, distance: 500.3
click at [887, 581] on div "Member, Departmental Disciplinary Committee for the First Judicial Department (…" at bounding box center [832, 445] width 768 height 283
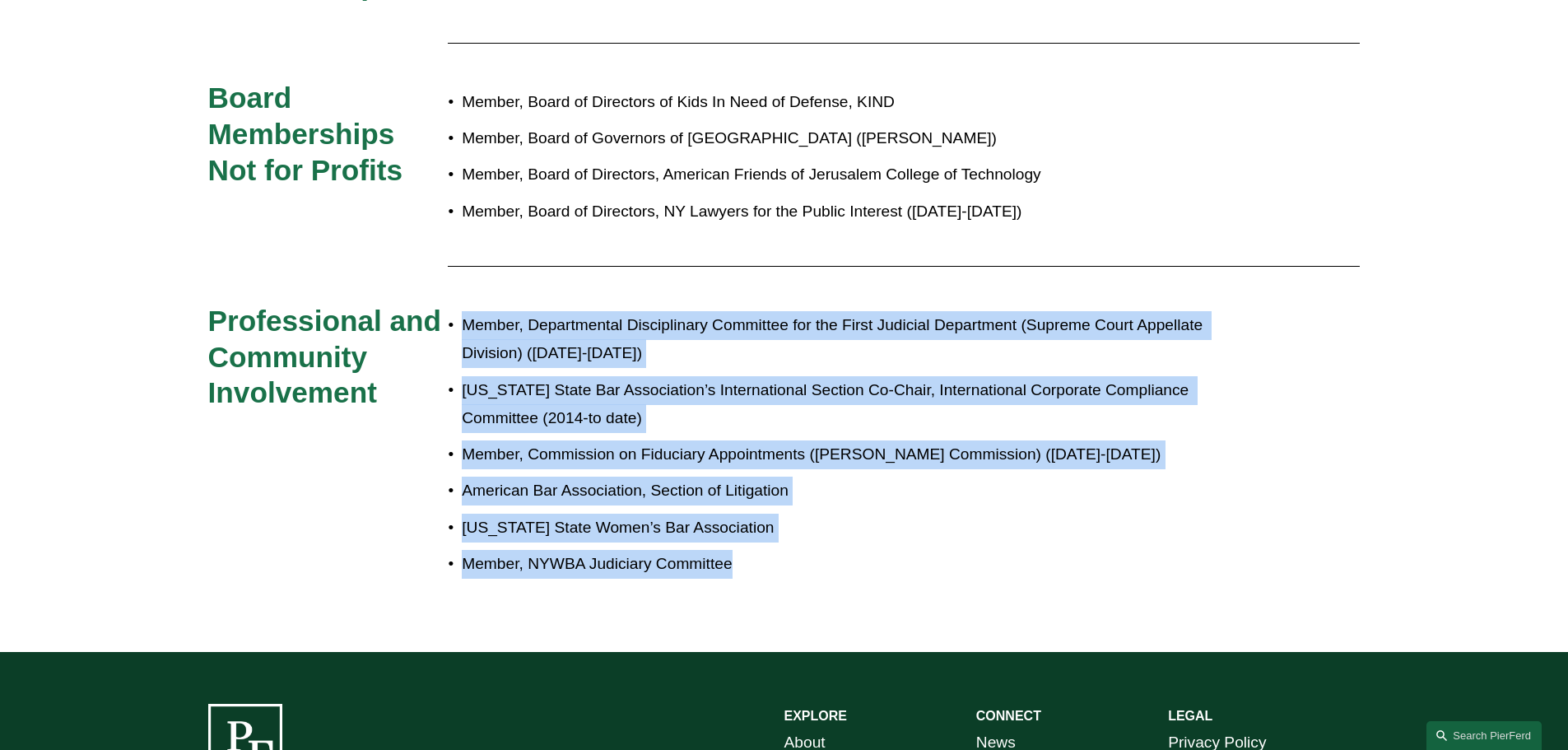
click at [887, 581] on div "Member, Departmental Disciplinary Committee for the First Judicial Department (…" at bounding box center [832, 445] width 768 height 283
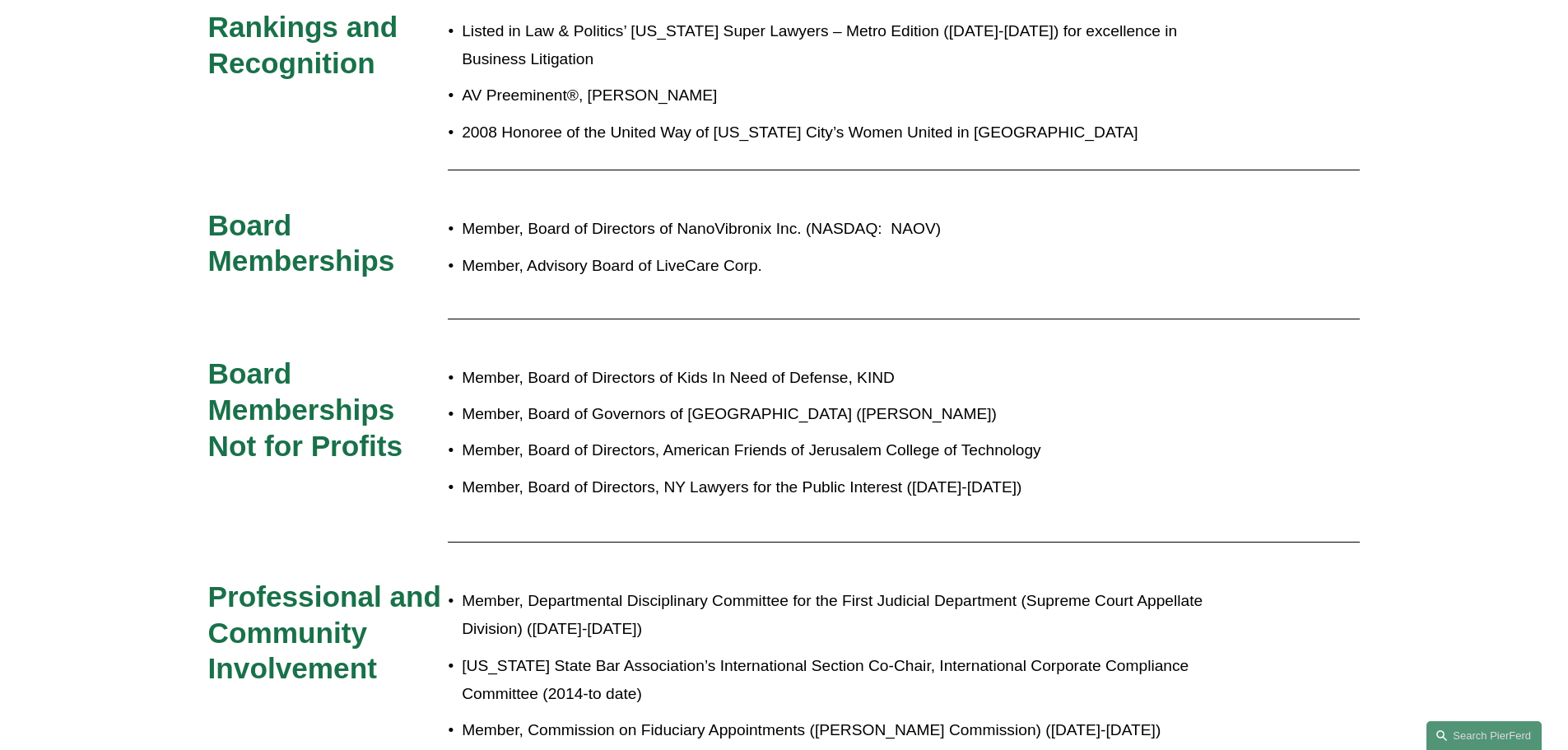
scroll to position [1070, 0]
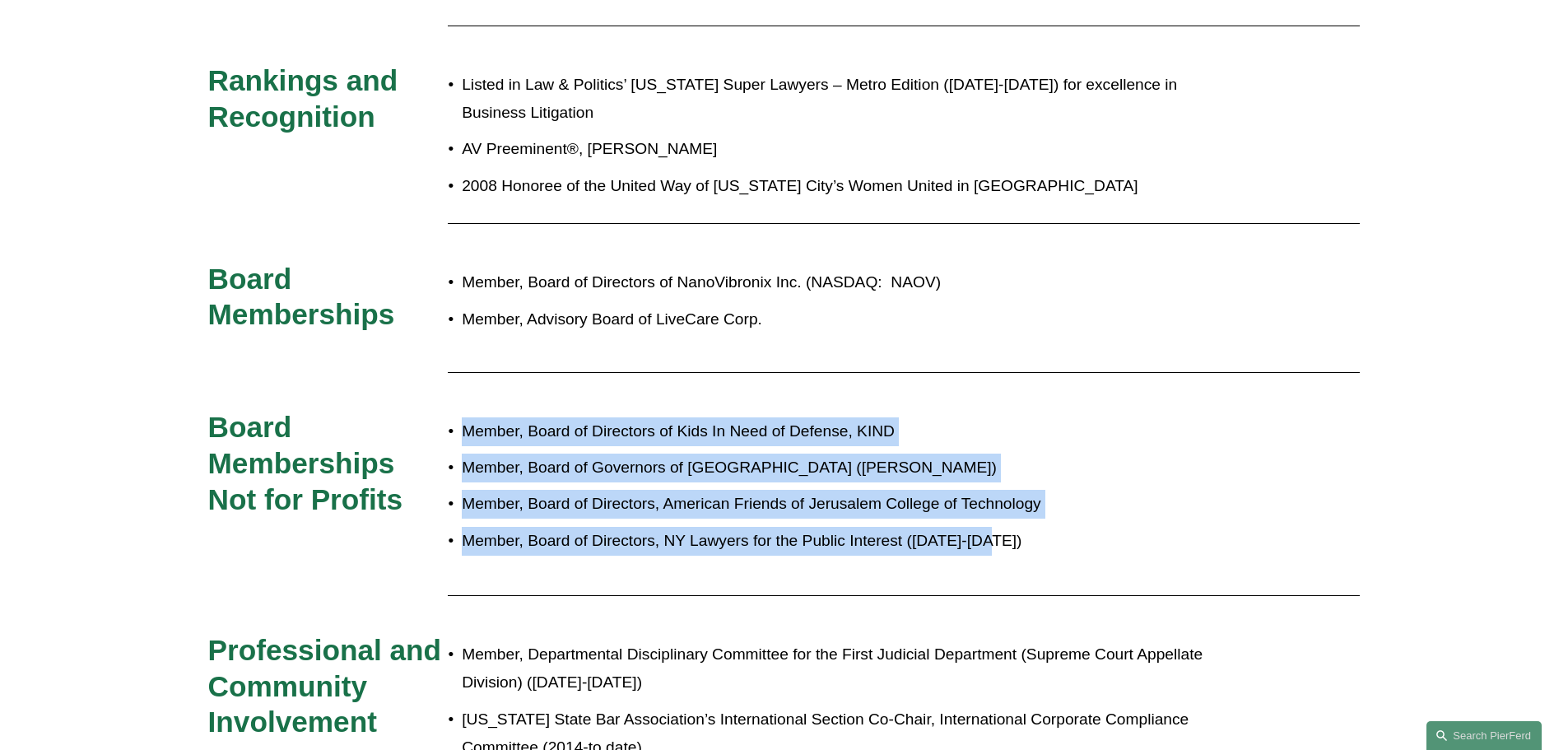
drag, startPoint x: 1065, startPoint y: 545, endPoint x: 455, endPoint y: 421, distance: 622.5
click at [455, 421] on ul "Member, Board of Directors of Kids In Need of Defense, KIND Member, Board of Go…" at bounding box center [832, 485] width 768 height 137
click at [462, 421] on p "Member, Board of Directors of Kids In Need of Defense, KIND" at bounding box center [839, 432] width 754 height 29
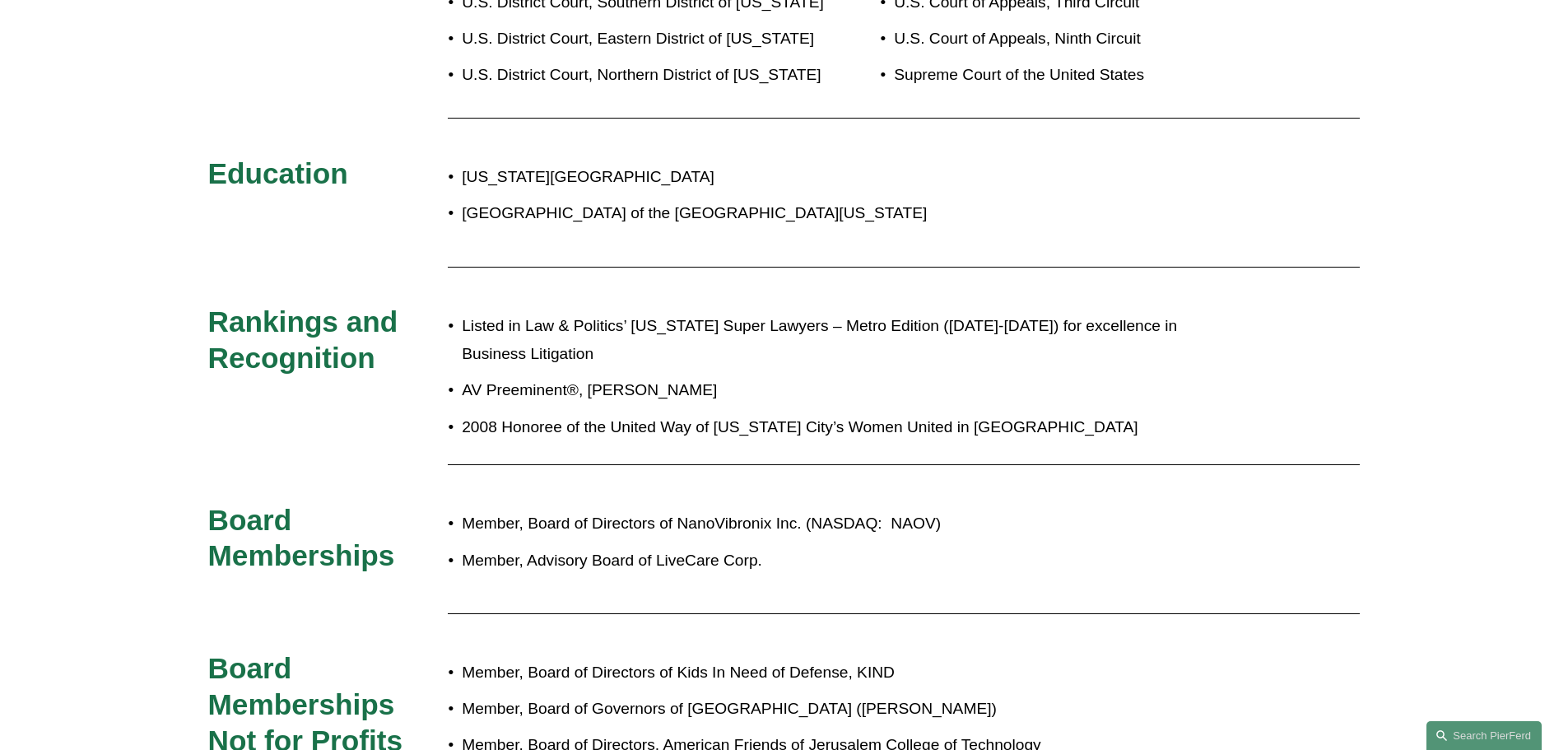
scroll to position [824, 0]
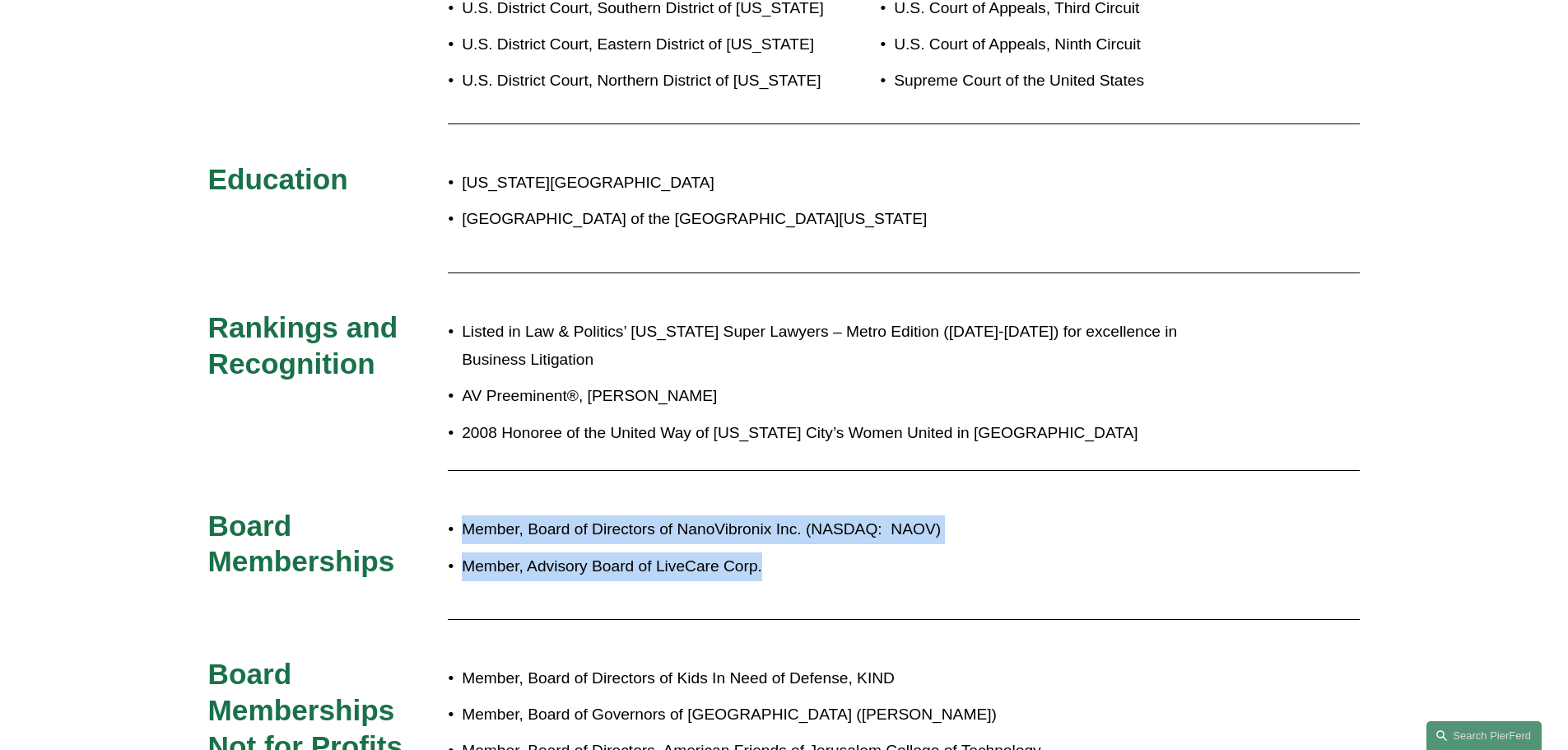
drag, startPoint x: 813, startPoint y: 585, endPoint x: 467, endPoint y: 516, distance: 352.8
click at [467, 516] on div "Member, Board of Directors of NanoVibronix Inc. (NASDAQ: NAOV) Member, Advisory…" at bounding box center [832, 548] width 768 height 81
click at [467, 516] on p "Member, Board of Directors of NanoVibronix Inc. (NASDAQ: NAOV)" at bounding box center [839, 529] width 754 height 29
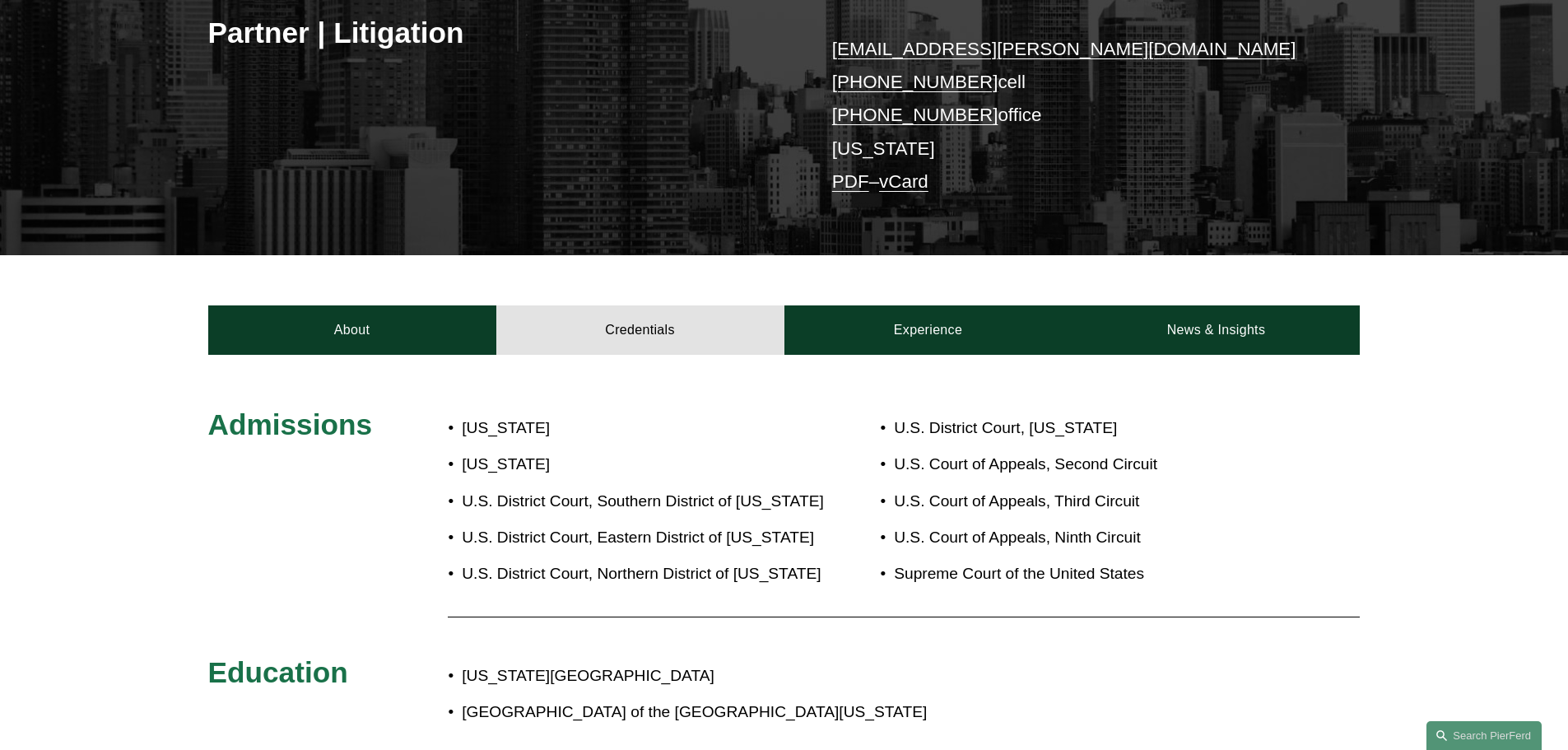
scroll to position [329, 0]
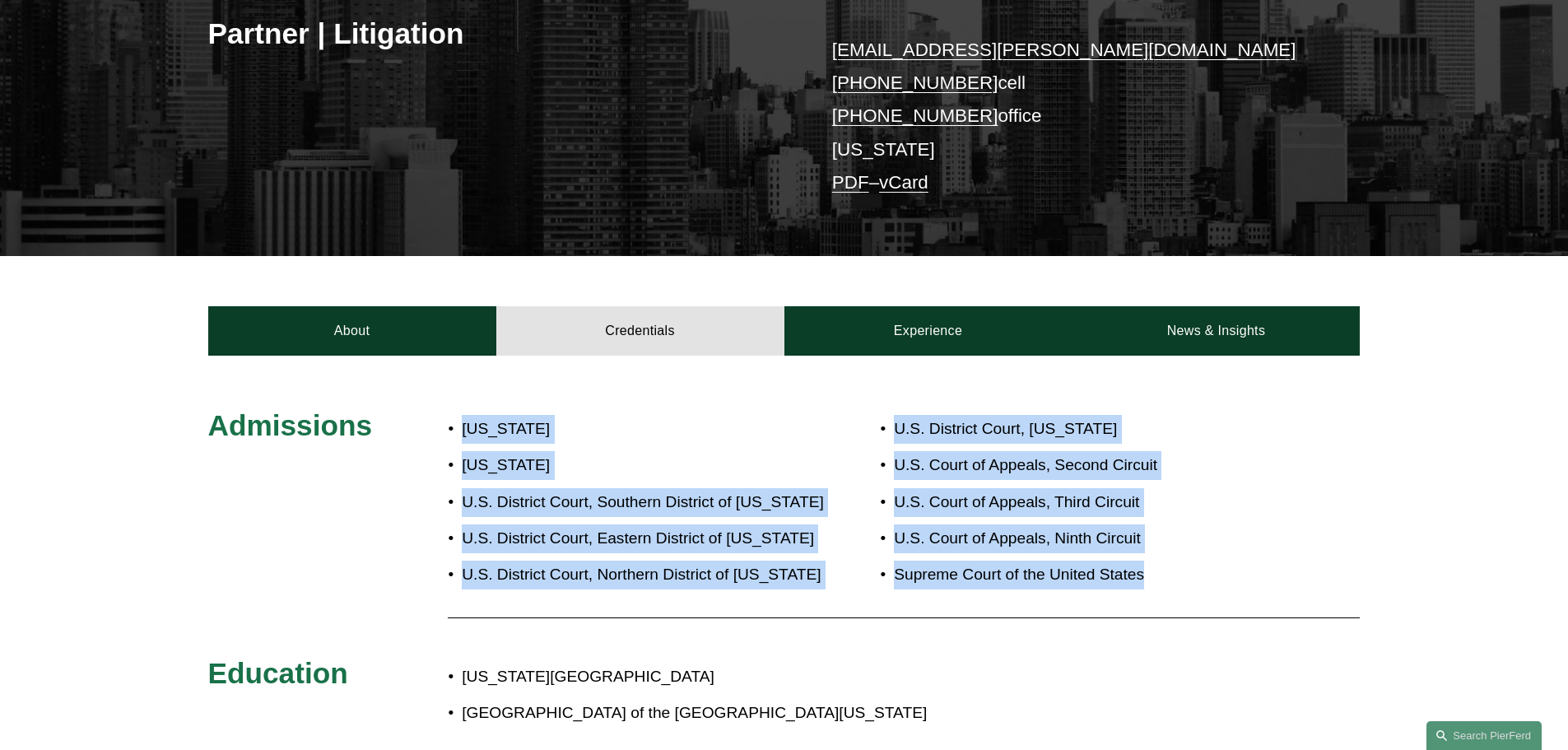
drag, startPoint x: 445, startPoint y: 432, endPoint x: 1233, endPoint y: 570, distance: 800.0
click at [1233, 570] on p "Supreme Court of the United States" at bounding box center [1079, 575] width 370 height 29
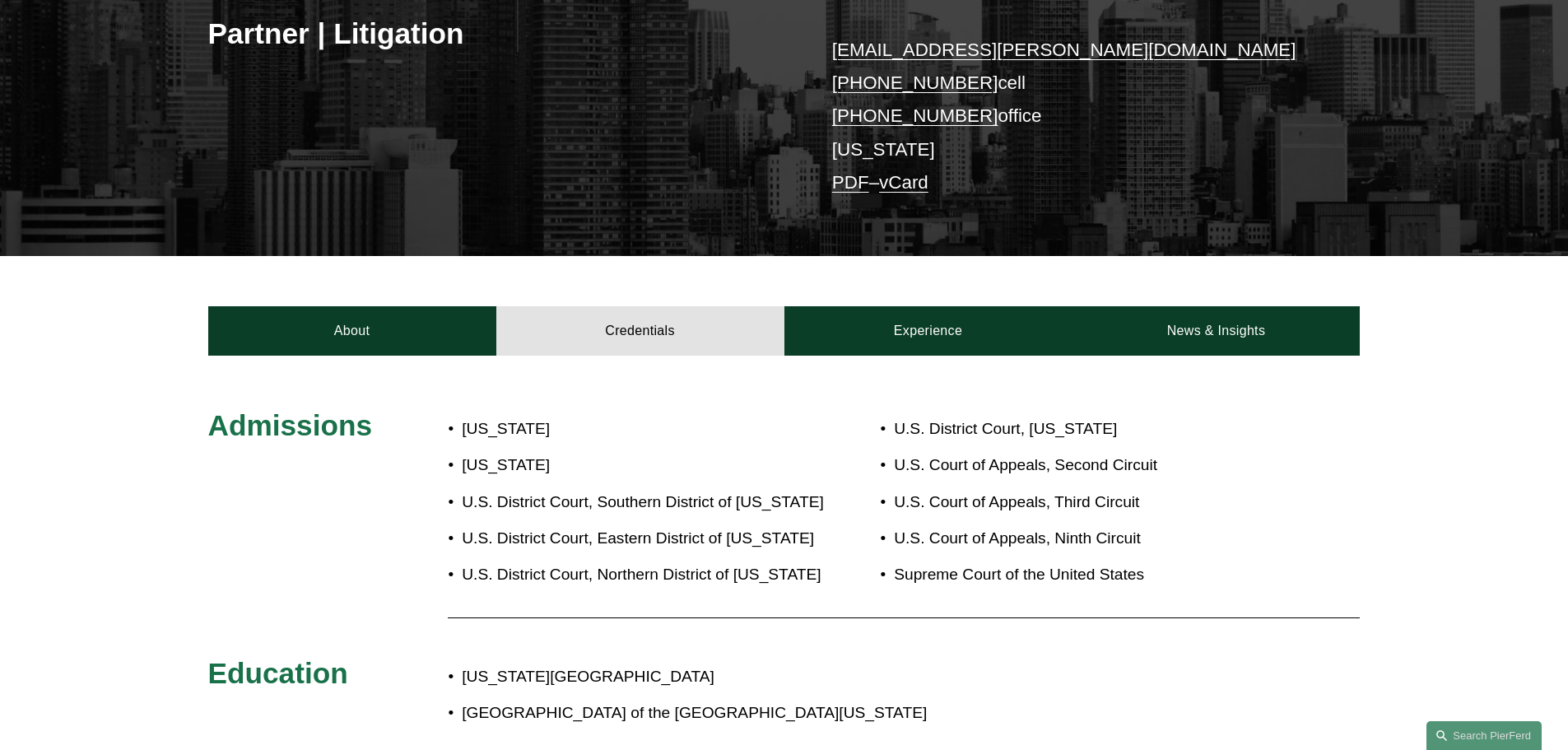
click at [255, 303] on div "About Credentials Experience News & Insights" at bounding box center [784, 305] width 1568 height 99
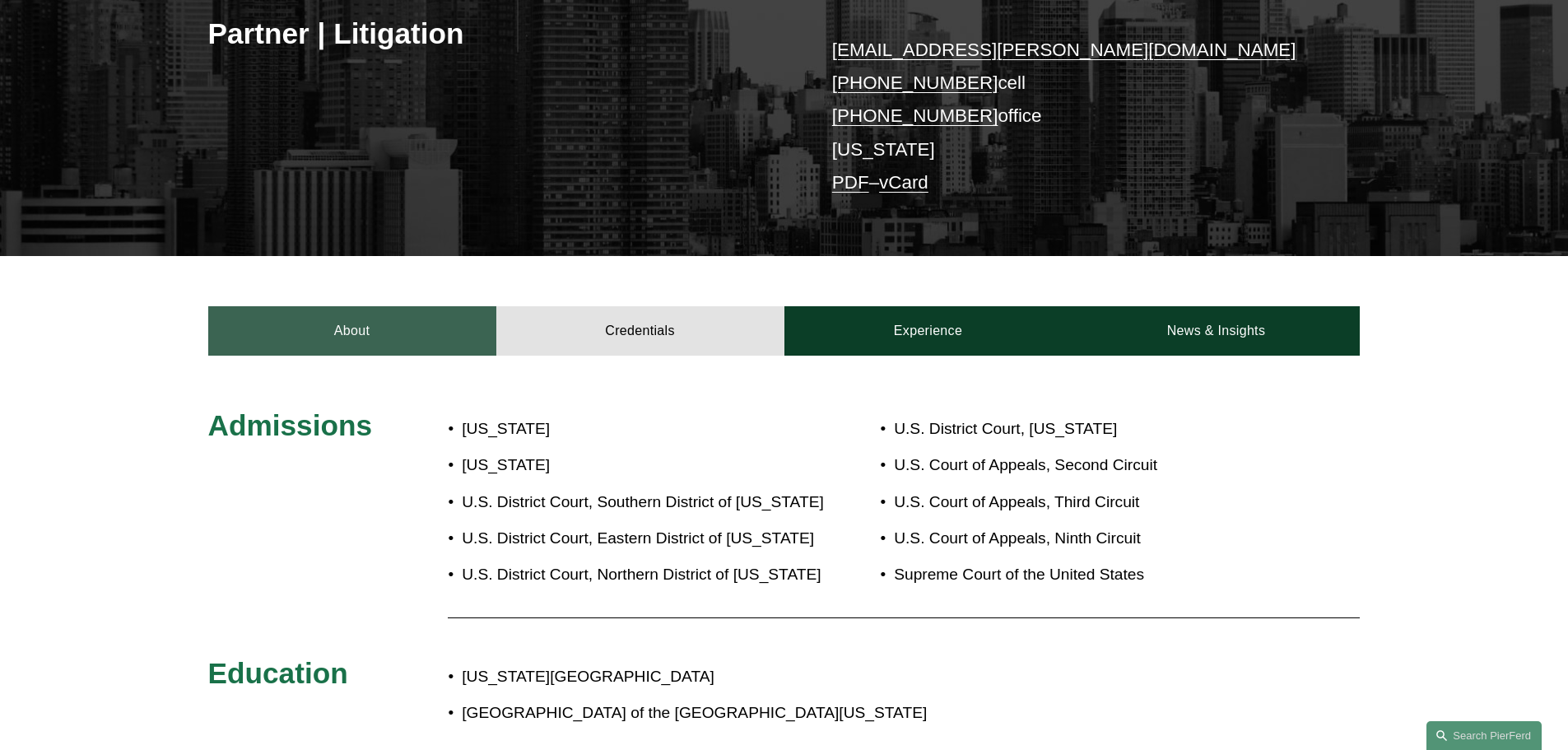
click at [290, 327] on link "About" at bounding box center [352, 330] width 288 height 49
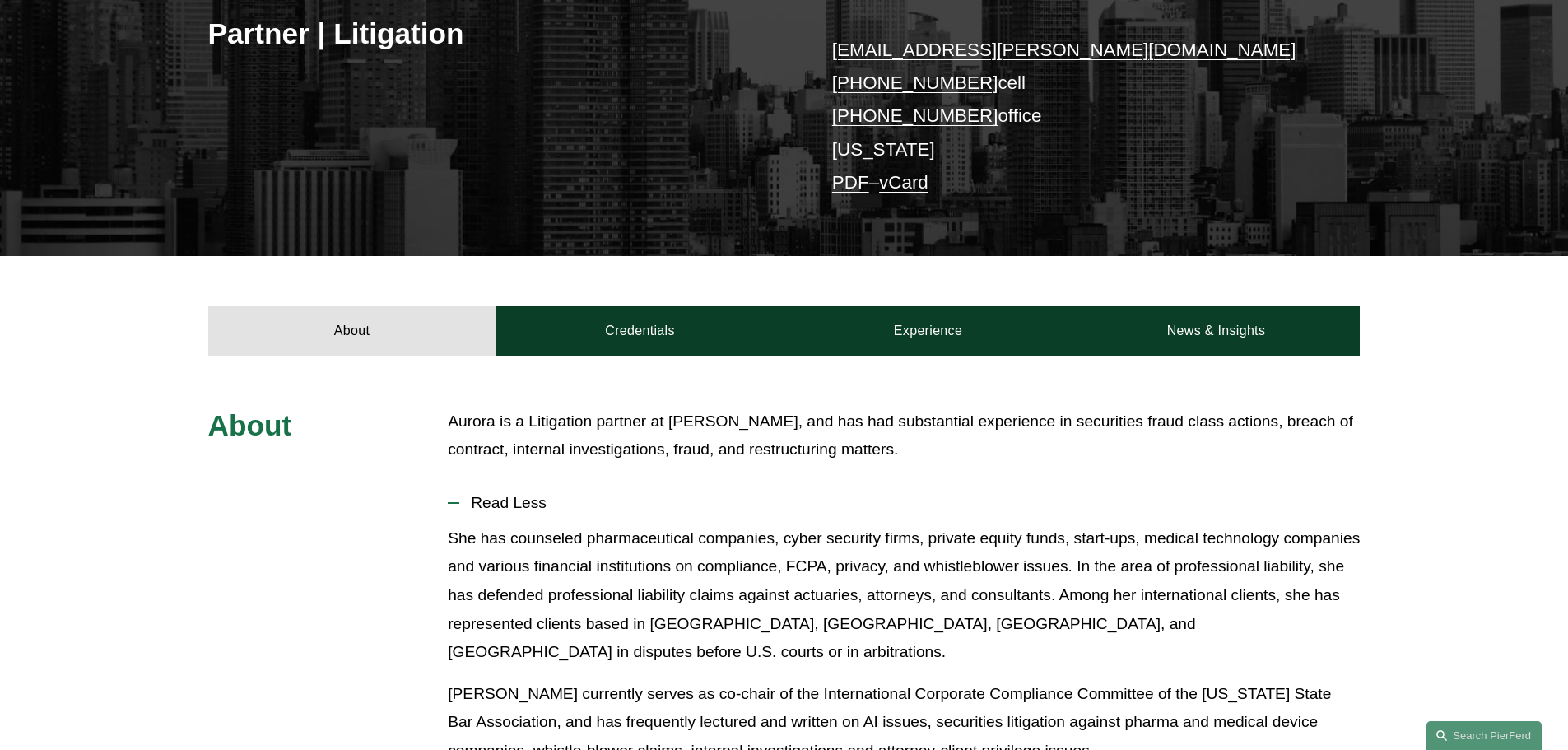
drag, startPoint x: 437, startPoint y: 407, endPoint x: 903, endPoint y: 443, distance: 467.4
click at [903, 443] on div "About [PERSON_NAME] is a Litigation partner at [PERSON_NAME], and has had subst…" at bounding box center [784, 741] width 1568 height 667
click at [903, 443] on p "Aurora is a Litigation partner at [PERSON_NAME], and has had substantial experi…" at bounding box center [903, 435] width 912 height 57
drag, startPoint x: 946, startPoint y: 450, endPoint x: 444, endPoint y: 424, distance: 502.7
click at [444, 424] on div "About [PERSON_NAME] is a Litigation partner at [PERSON_NAME], and has had subst…" at bounding box center [784, 741] width 1568 height 667
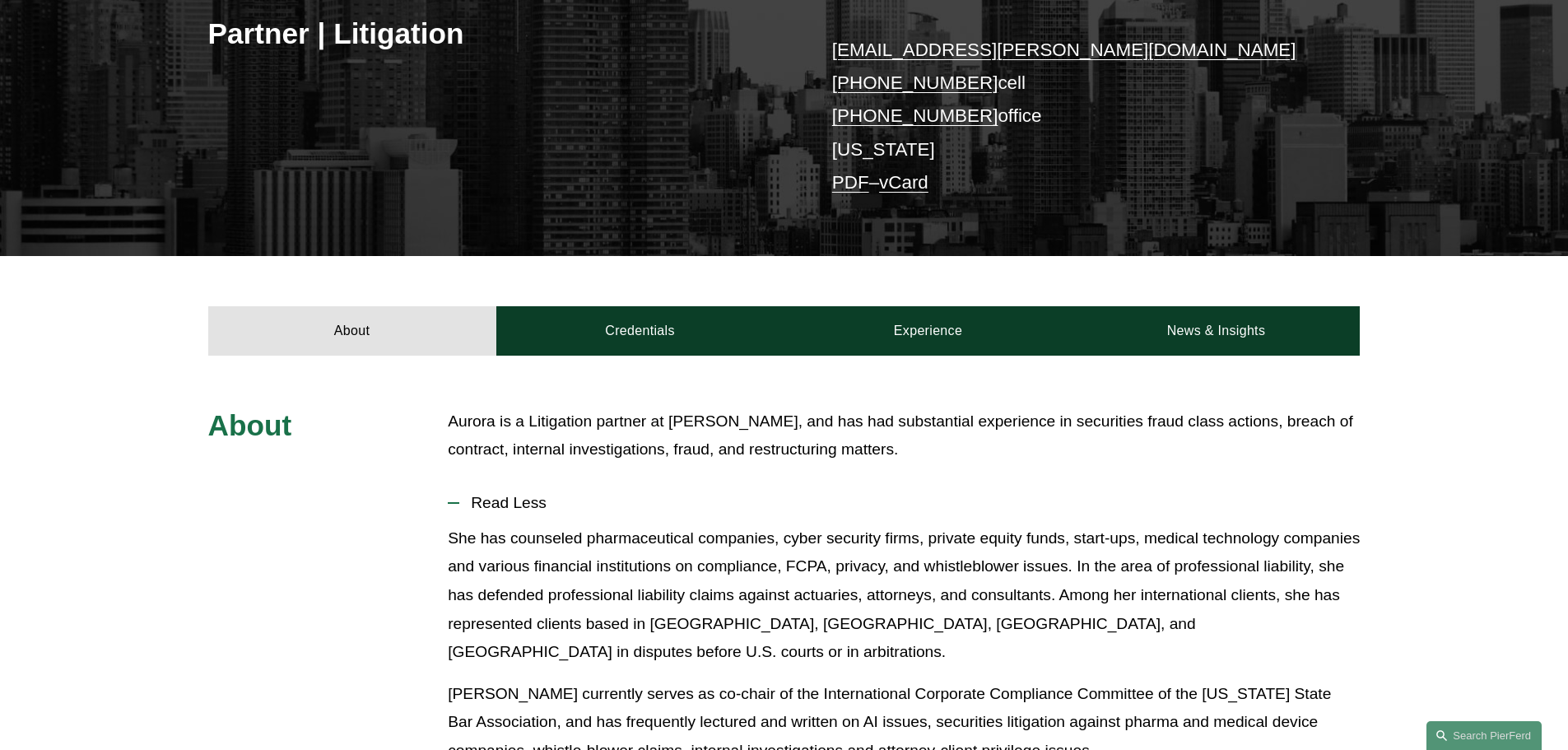
click at [444, 424] on div "About [PERSON_NAME] is a Litigation partner at [PERSON_NAME], and has had subst…" at bounding box center [784, 741] width 1568 height 667
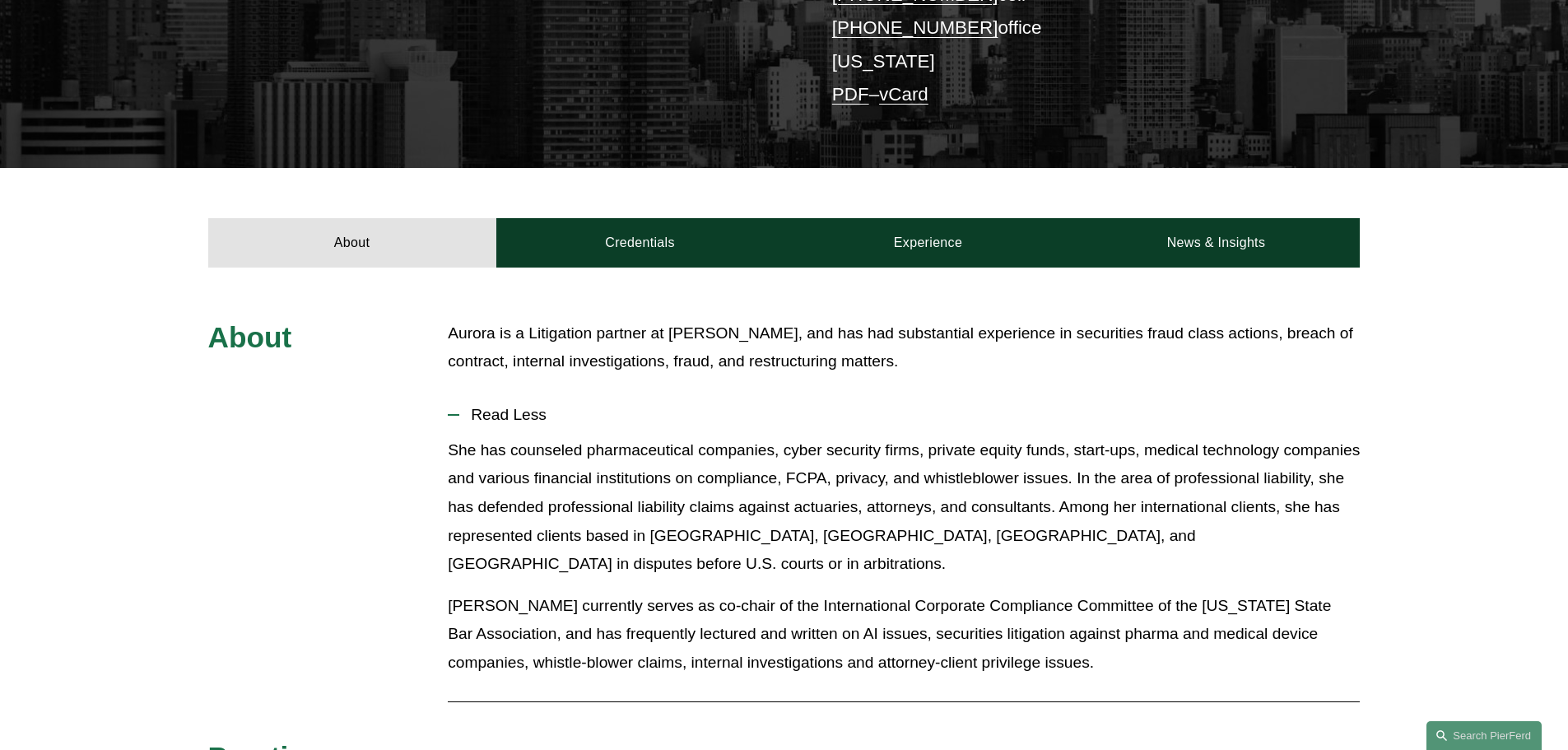
scroll to position [494, 0]
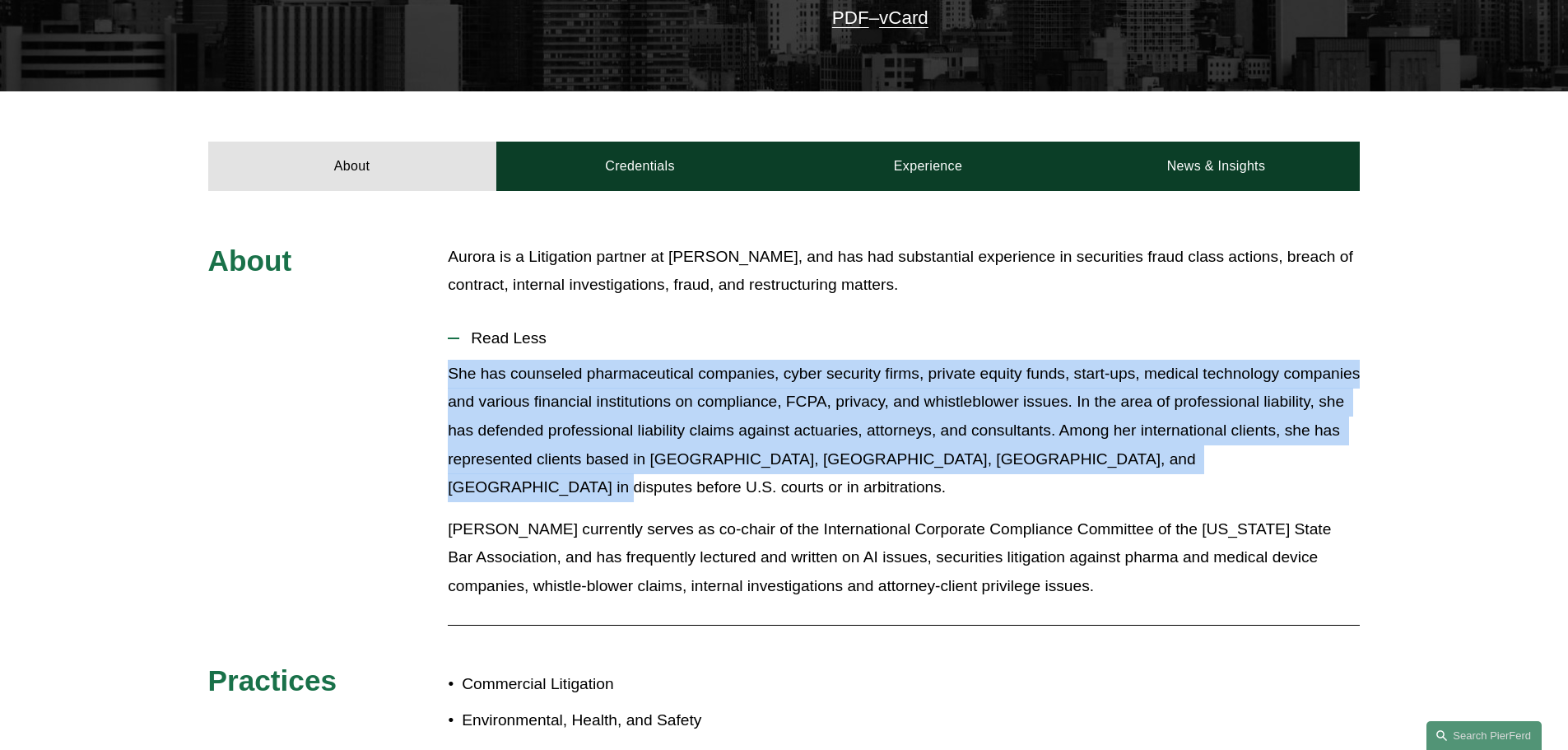
drag, startPoint x: 475, startPoint y: 385, endPoint x: 1412, endPoint y: 473, distance: 941.1
click at [1412, 473] on div "About [PERSON_NAME] is a Litigation partner at [PERSON_NAME], and has had subst…" at bounding box center [784, 577] width 1568 height 667
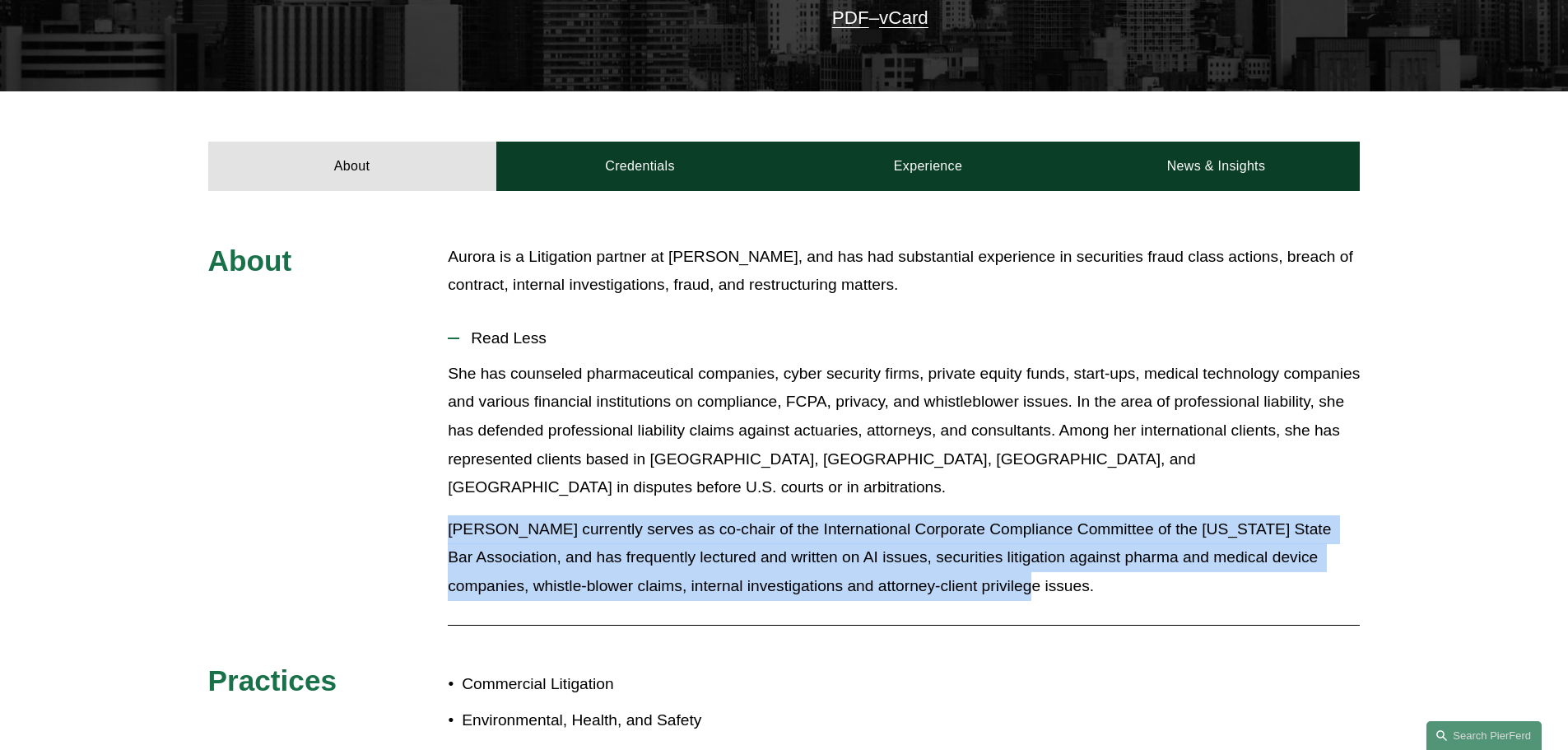
drag, startPoint x: 391, startPoint y: 502, endPoint x: 989, endPoint y: 564, distance: 601.2
click at [989, 564] on div "About [PERSON_NAME] is a Litigation partner at [PERSON_NAME], and has had subst…" at bounding box center [784, 577] width 1568 height 667
click at [989, 564] on p "[PERSON_NAME] currently serves as co-chair of the International Corporate Compl…" at bounding box center [903, 557] width 912 height 85
drag, startPoint x: 1014, startPoint y: 563, endPoint x: 385, endPoint y: 501, distance: 632.0
click at [385, 501] on div "About [PERSON_NAME] is a Litigation partner at [PERSON_NAME], and has had subst…" at bounding box center [784, 577] width 1568 height 667
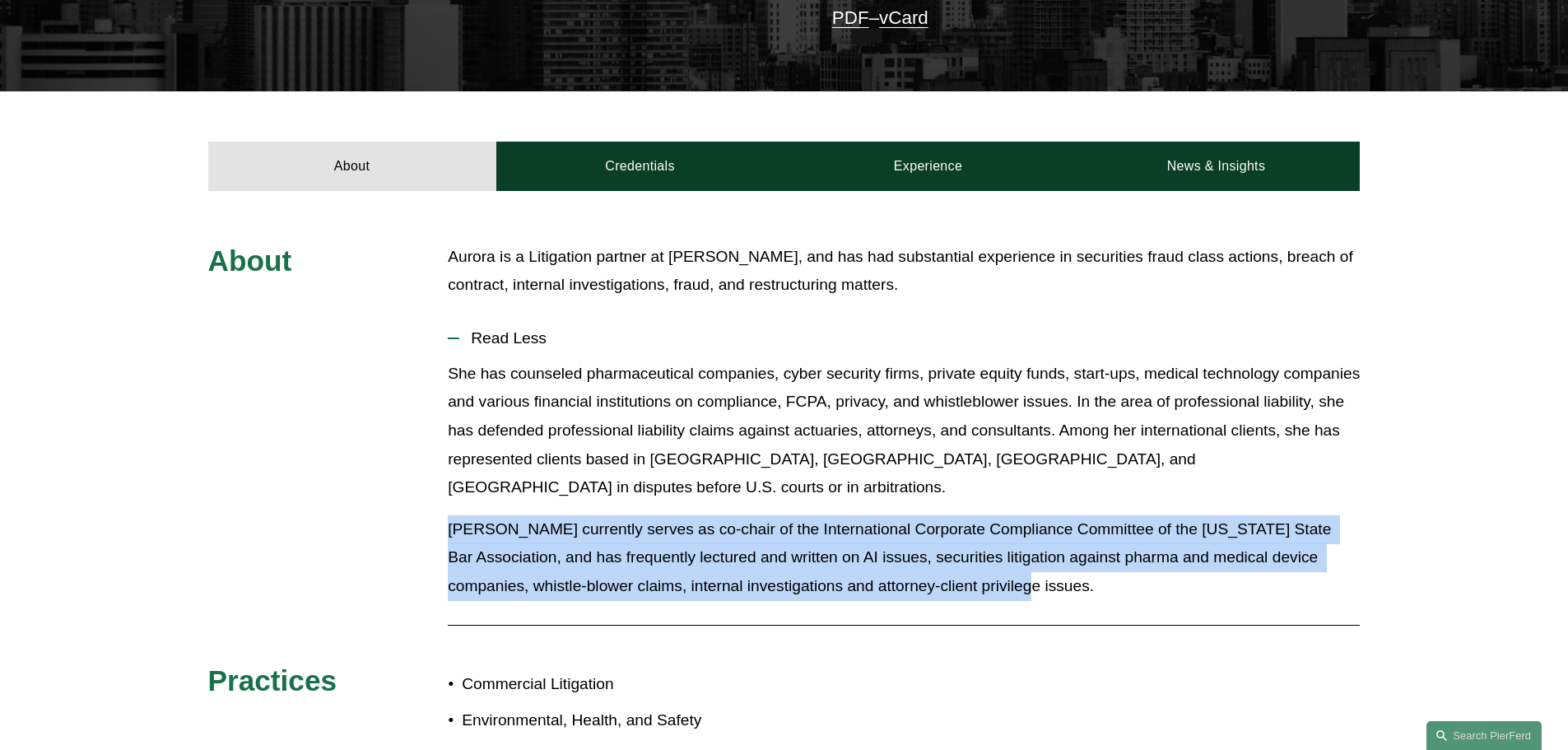
click at [385, 501] on div "About [PERSON_NAME] is a Litigation partner at [PERSON_NAME], and has had subst…" at bounding box center [784, 577] width 1568 height 667
drag, startPoint x: 385, startPoint y: 501, endPoint x: 996, endPoint y: 562, distance: 614.0
click at [996, 562] on div "About [PERSON_NAME] is a Litigation partner at [PERSON_NAME], and has had subst…" at bounding box center [784, 577] width 1568 height 667
click at [996, 562] on p "[PERSON_NAME] currently serves as co-chair of the International Corporate Compl…" at bounding box center [903, 557] width 912 height 85
drag, startPoint x: 1034, startPoint y: 561, endPoint x: 414, endPoint y: 505, distance: 622.5
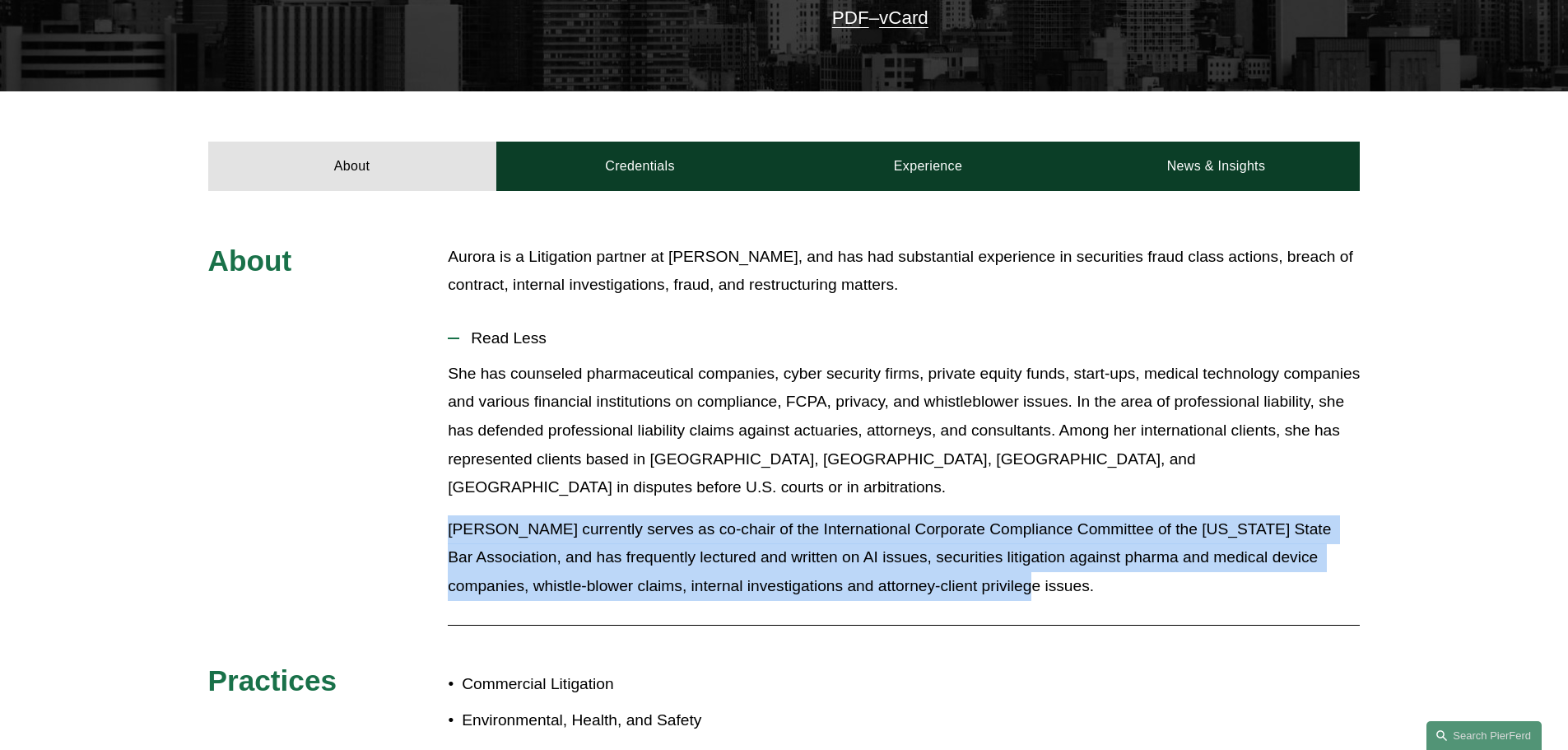
click at [414, 505] on div "About [PERSON_NAME] is a Litigation partner at [PERSON_NAME], and has had subst…" at bounding box center [784, 577] width 1568 height 667
drag, startPoint x: 414, startPoint y: 505, endPoint x: 1060, endPoint y: 563, distance: 648.6
click at [1060, 563] on div "About [PERSON_NAME] is a Litigation partner at [PERSON_NAME], and has had subst…" at bounding box center [784, 577] width 1568 height 667
click at [1060, 563] on p "[PERSON_NAME] currently serves as co-chair of the International Corporate Compl…" at bounding box center [903, 557] width 912 height 85
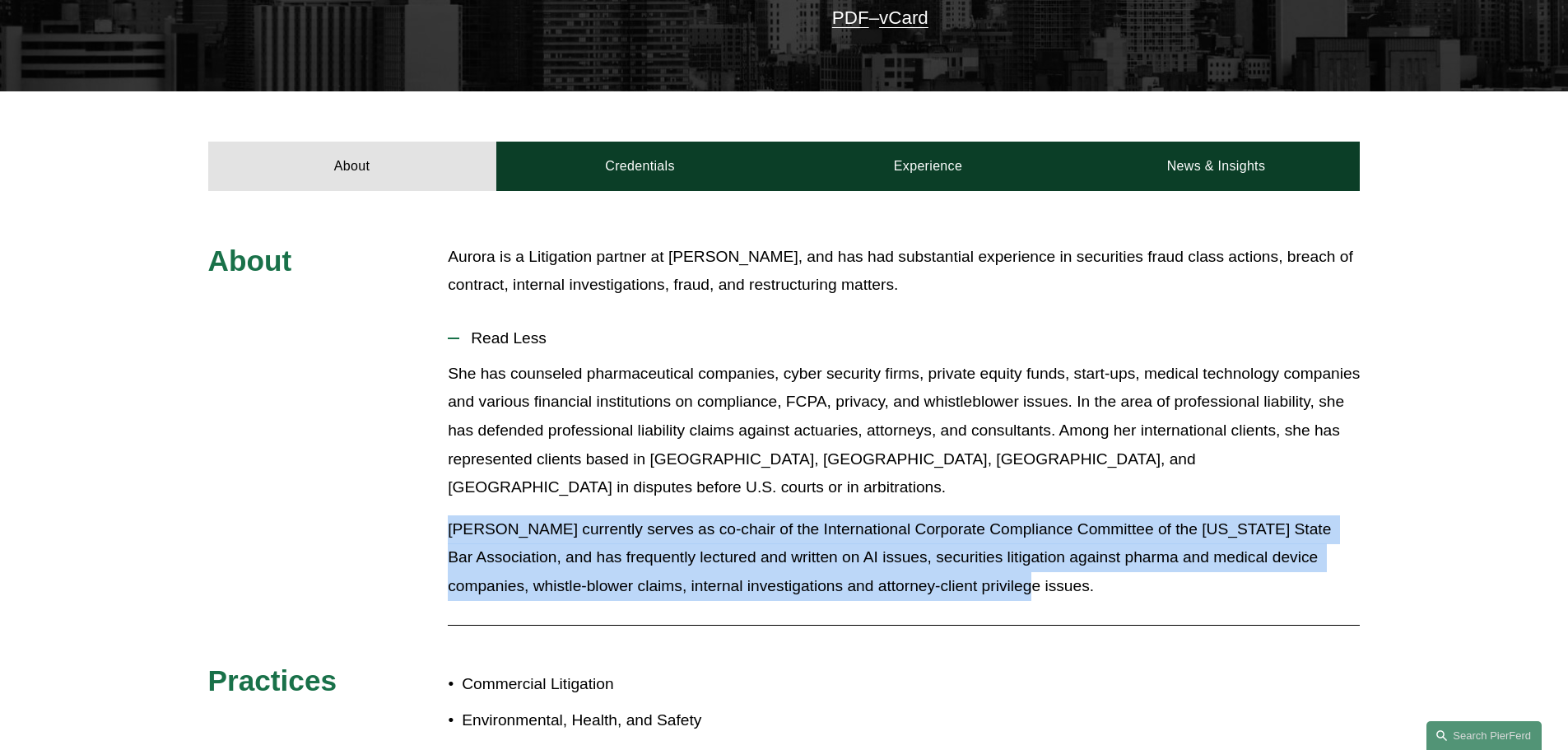
drag, startPoint x: 1110, startPoint y: 567, endPoint x: 374, endPoint y: 503, distance: 738.8
click at [374, 503] on div "About [PERSON_NAME] is a Litigation partner at [PERSON_NAME], and has had subst…" at bounding box center [784, 577] width 1568 height 667
drag, startPoint x: 374, startPoint y: 503, endPoint x: 980, endPoint y: 561, distance: 608.8
click at [980, 561] on div "About [PERSON_NAME] is a Litigation partner at [PERSON_NAME], and has had subst…" at bounding box center [784, 577] width 1568 height 667
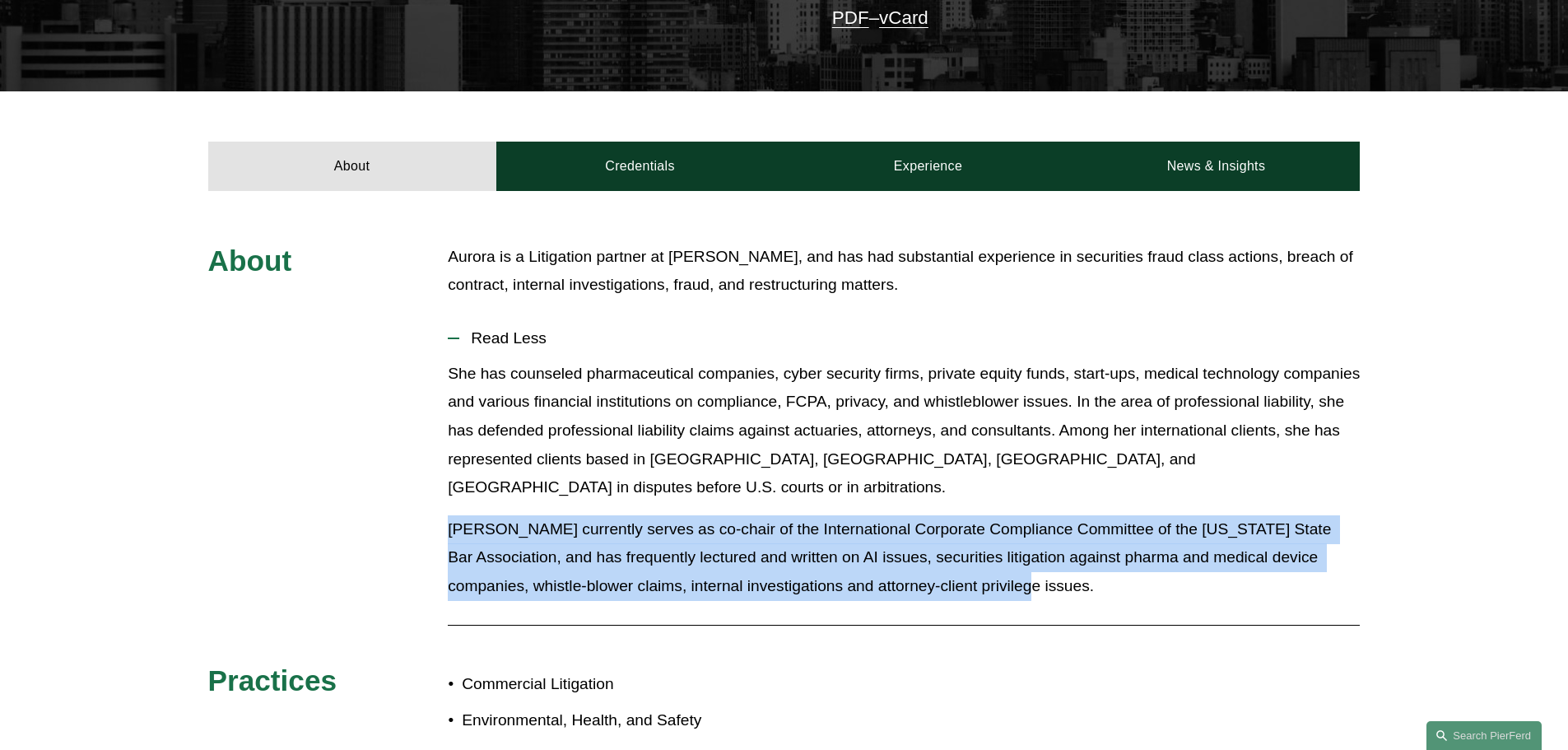
click at [980, 561] on p "[PERSON_NAME] currently serves as co-chair of the International Corporate Compl…" at bounding box center [903, 557] width 912 height 85
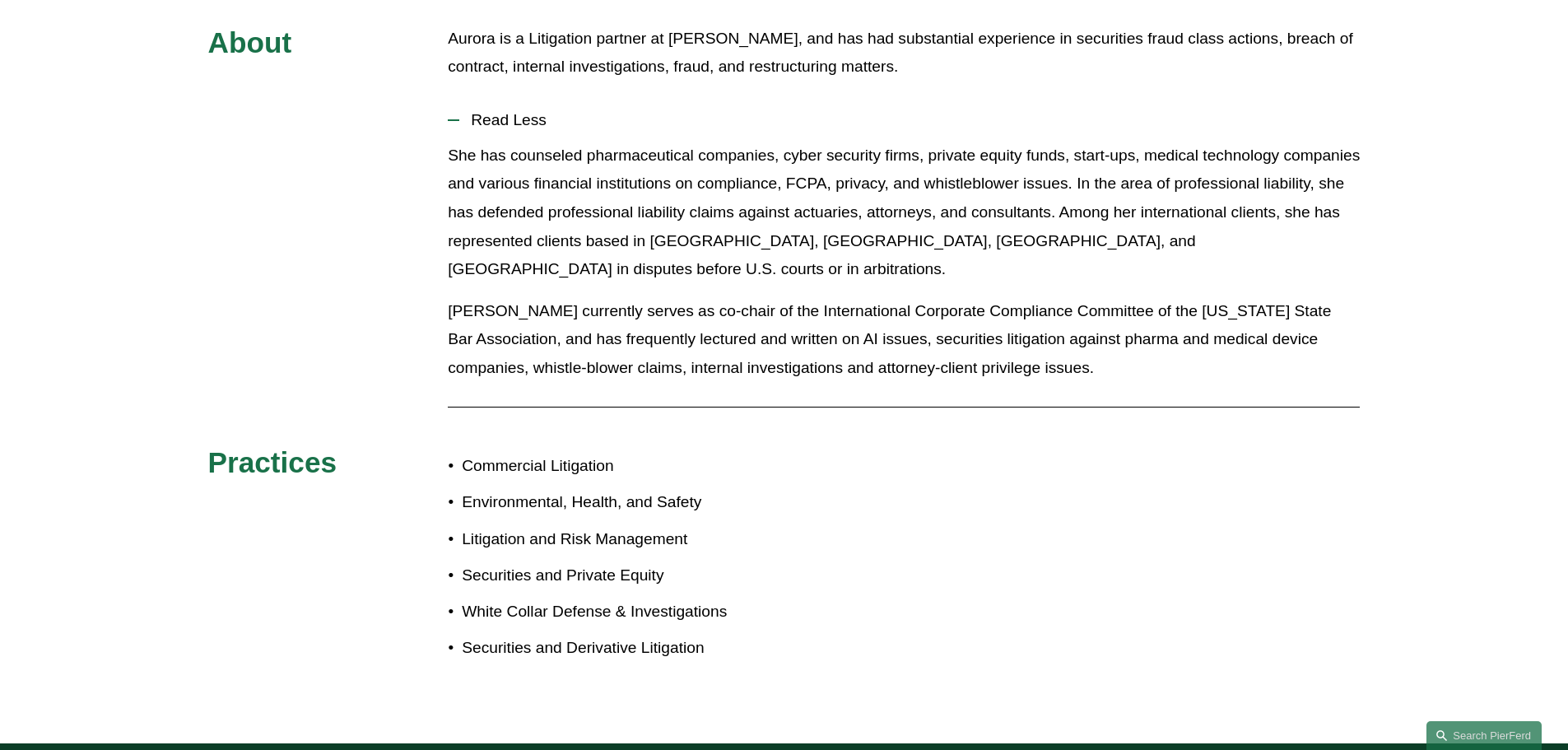
scroll to position [741, 0]
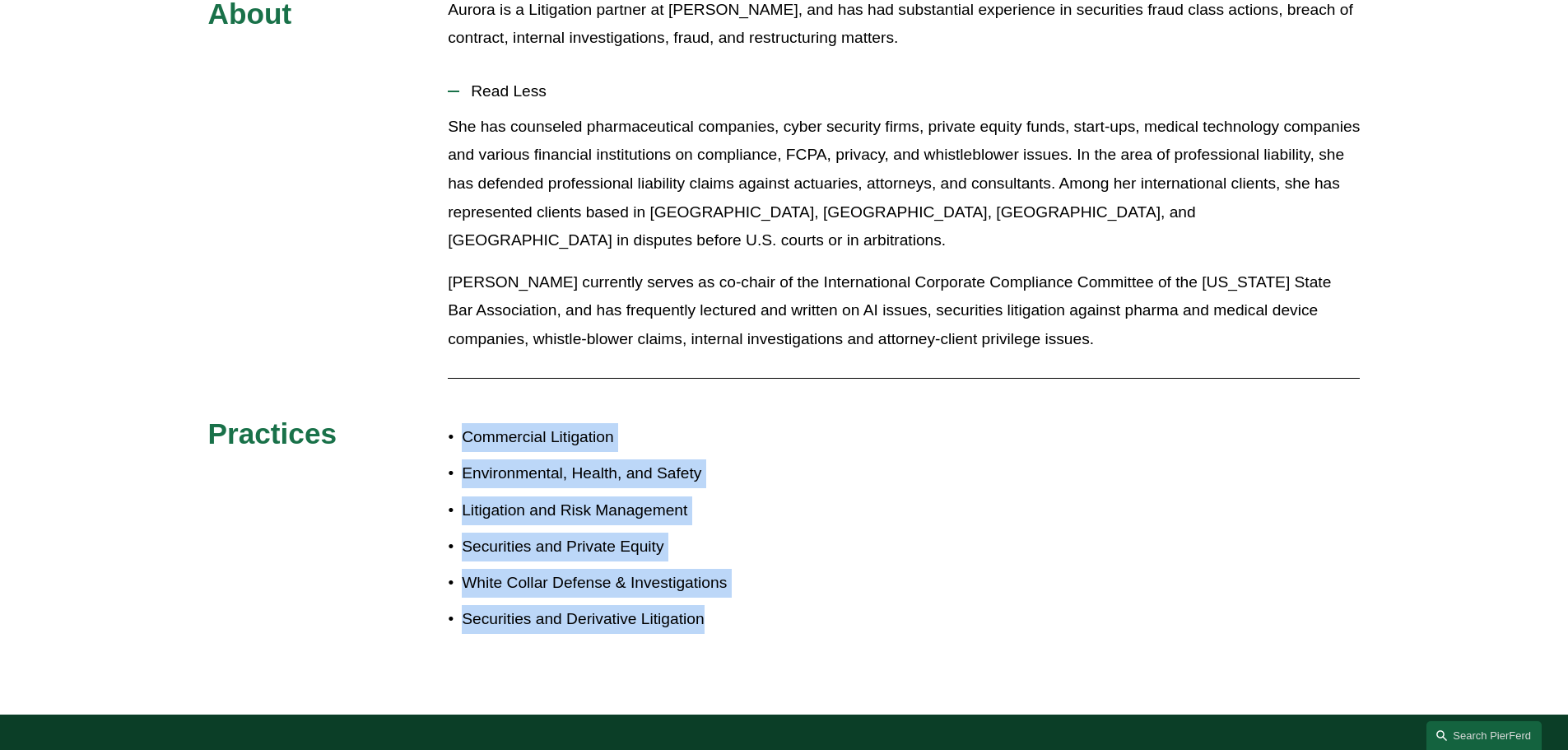
drag, startPoint x: 418, startPoint y: 406, endPoint x: 845, endPoint y: 587, distance: 463.8
click at [845, 587] on div "About [PERSON_NAME] is a Litigation partner at [PERSON_NAME], and has had subst…" at bounding box center [784, 329] width 1568 height 667
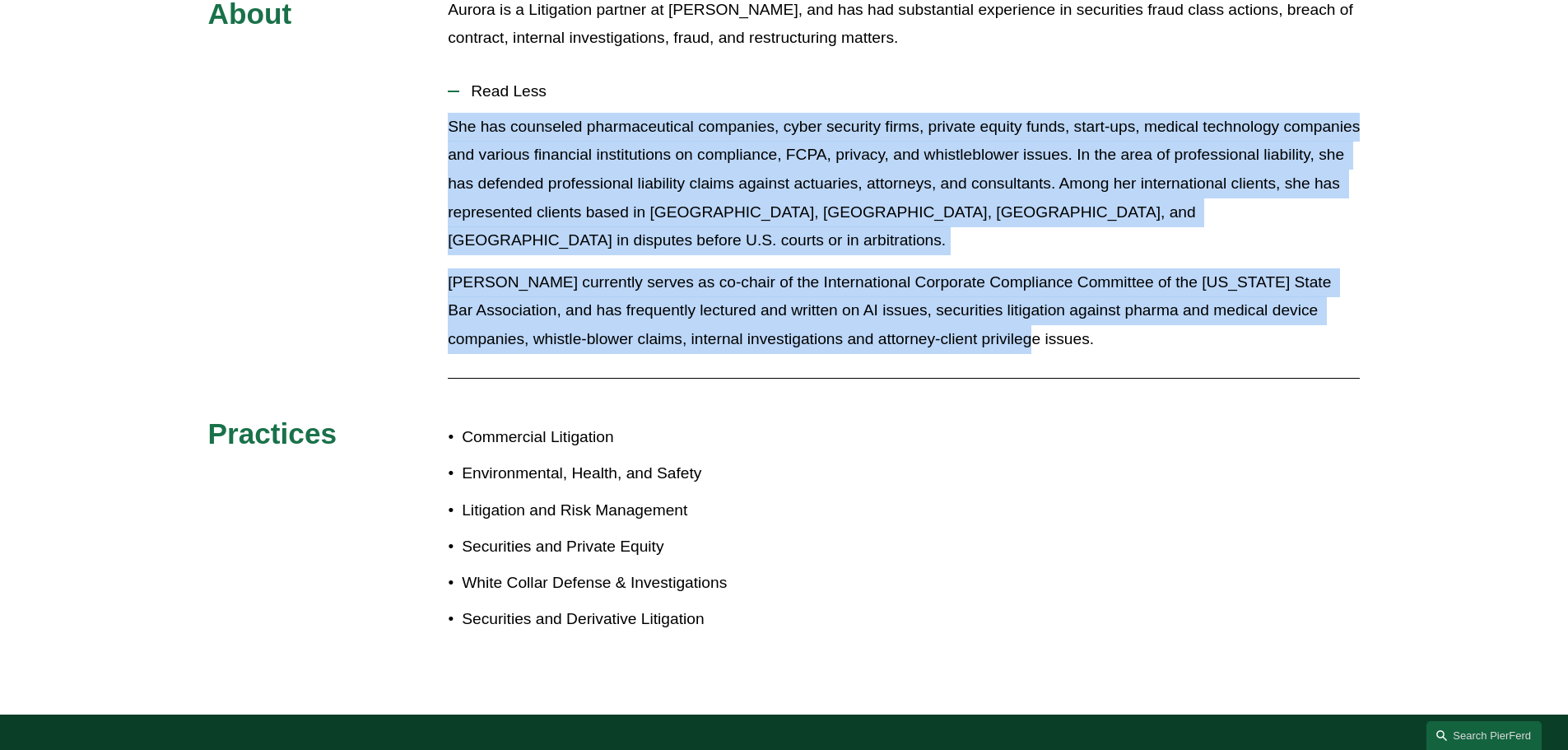
drag, startPoint x: 424, startPoint y: 82, endPoint x: 1094, endPoint y: 315, distance: 709.4
click at [1094, 315] on div "About [PERSON_NAME] is a Litigation partner at [PERSON_NAME], and has had subst…" at bounding box center [784, 329] width 1568 height 667
click at [1094, 315] on p "[PERSON_NAME] currently serves as co-chair of the International Corporate Compl…" at bounding box center [903, 310] width 912 height 85
drag, startPoint x: 1133, startPoint y: 318, endPoint x: 364, endPoint y: 131, distance: 791.4
click at [364, 131] on div "About [PERSON_NAME] is a Litigation partner at [PERSON_NAME], and has had subst…" at bounding box center [784, 329] width 1568 height 667
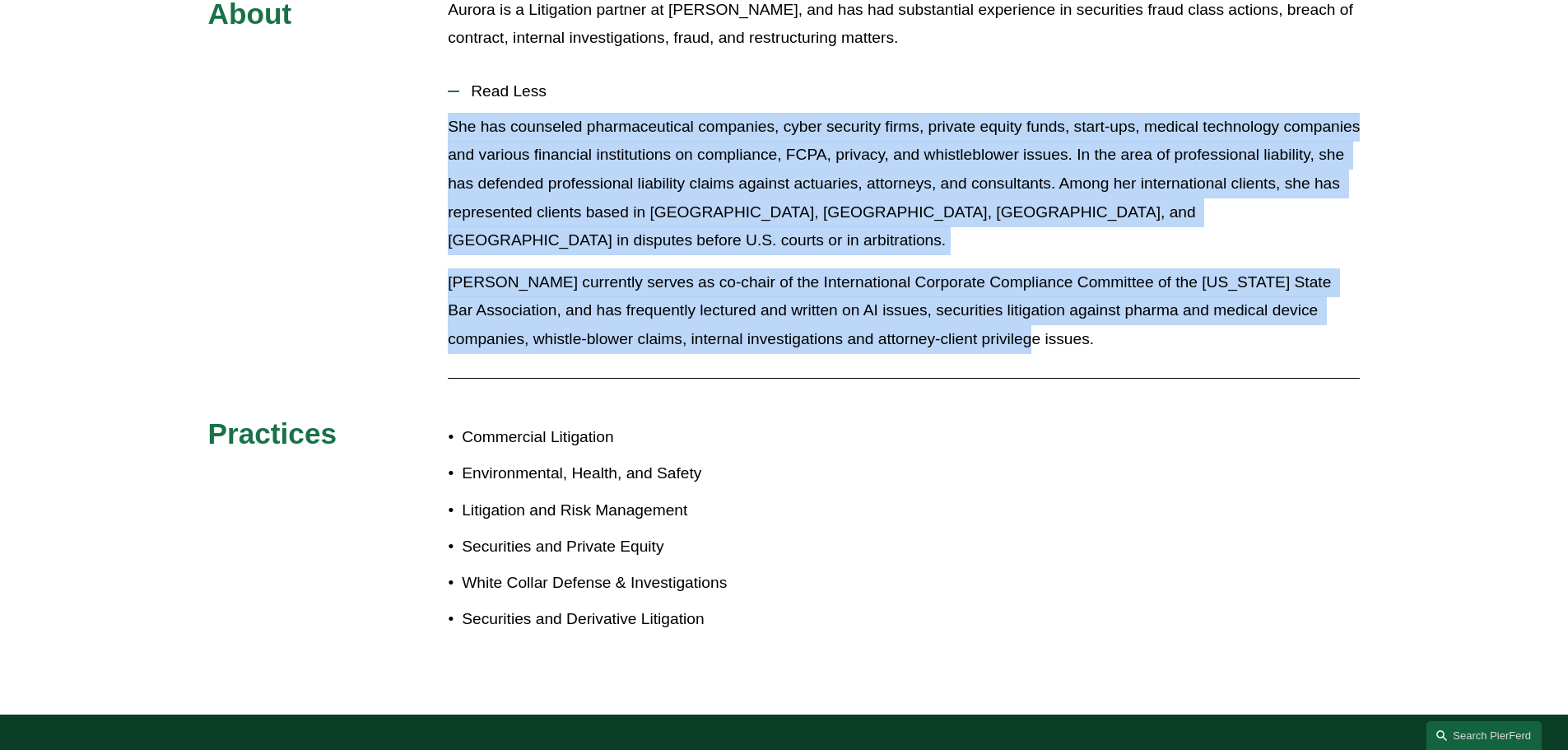
click at [364, 131] on div "About [PERSON_NAME] is a Litigation partner at [PERSON_NAME], and has had subst…" at bounding box center [784, 329] width 1568 height 667
drag, startPoint x: 364, startPoint y: 131, endPoint x: 1011, endPoint y: 304, distance: 669.7
click at [1011, 304] on div "About [PERSON_NAME] is a Litigation partner at [PERSON_NAME], and has had subst…" at bounding box center [784, 329] width 1568 height 667
click at [1011, 304] on p "[PERSON_NAME] currently serves as co-chair of the International Corporate Compl…" at bounding box center [903, 310] width 912 height 85
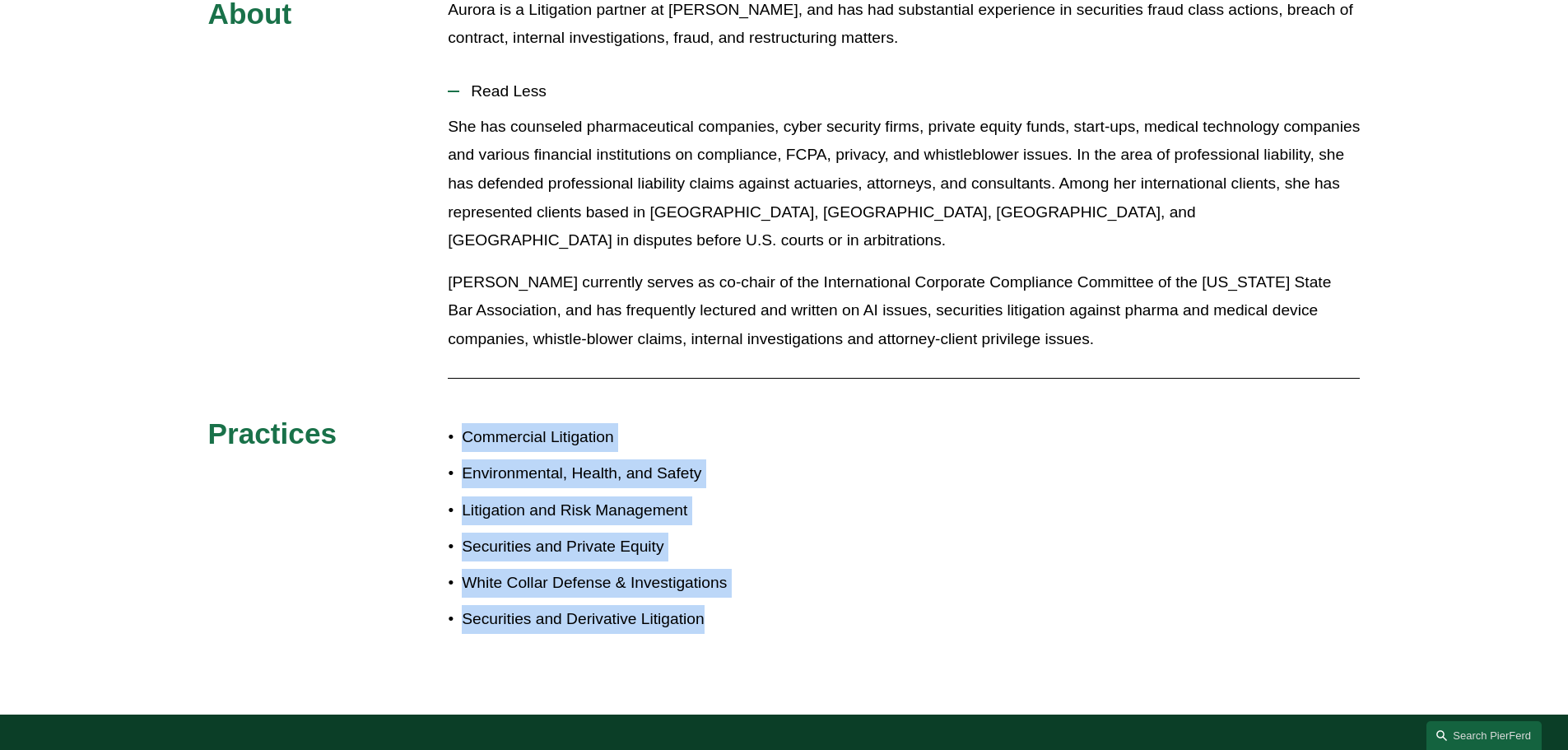
drag, startPoint x: 445, startPoint y: 399, endPoint x: 792, endPoint y: 571, distance: 387.3
click at [792, 571] on div "About [PERSON_NAME] is a Litigation partner at [PERSON_NAME], and has had subst…" at bounding box center [784, 329] width 1568 height 667
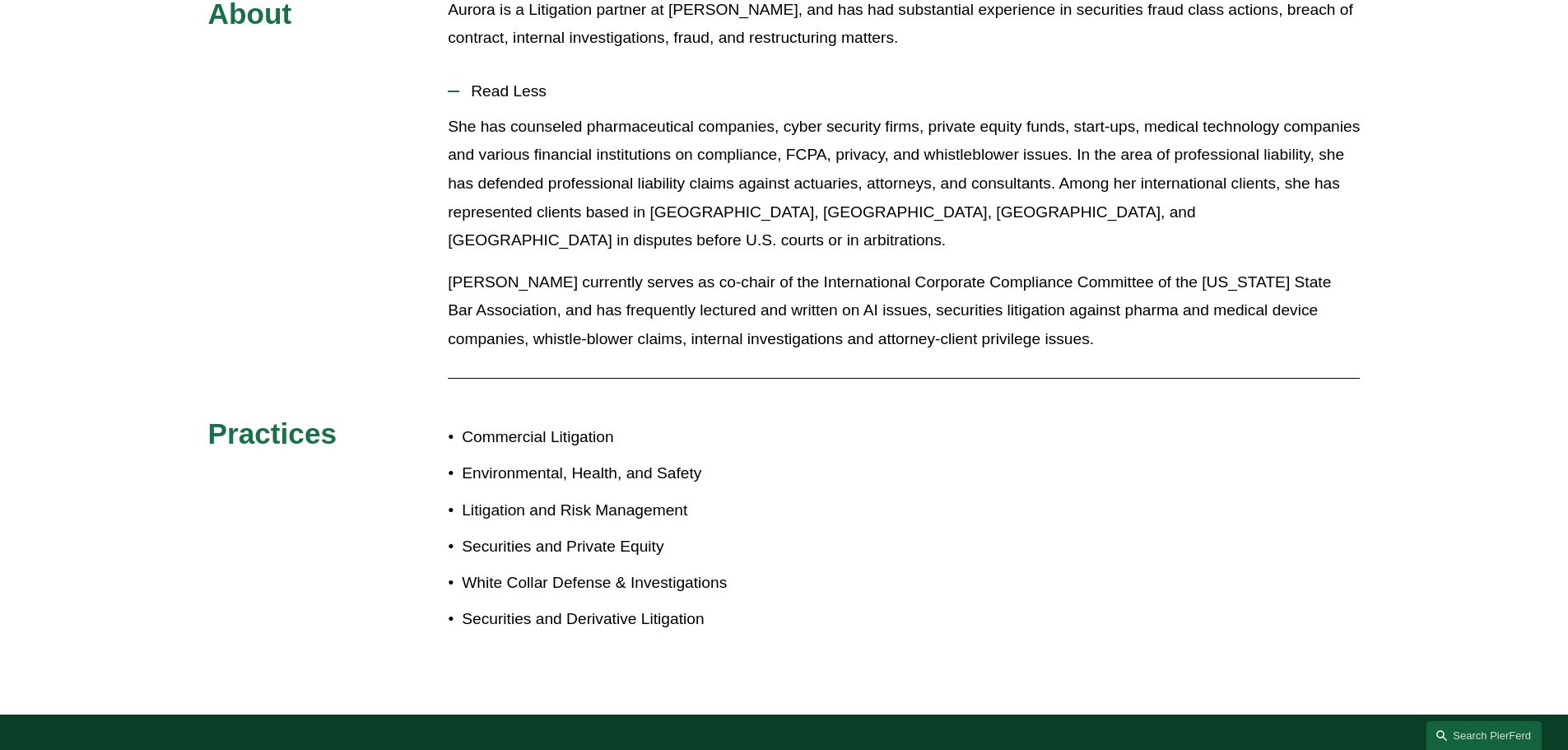
click at [600, 171] on p "She has counseled pharmaceutical companies, cyber security firms, private equit…" at bounding box center [903, 184] width 912 height 143
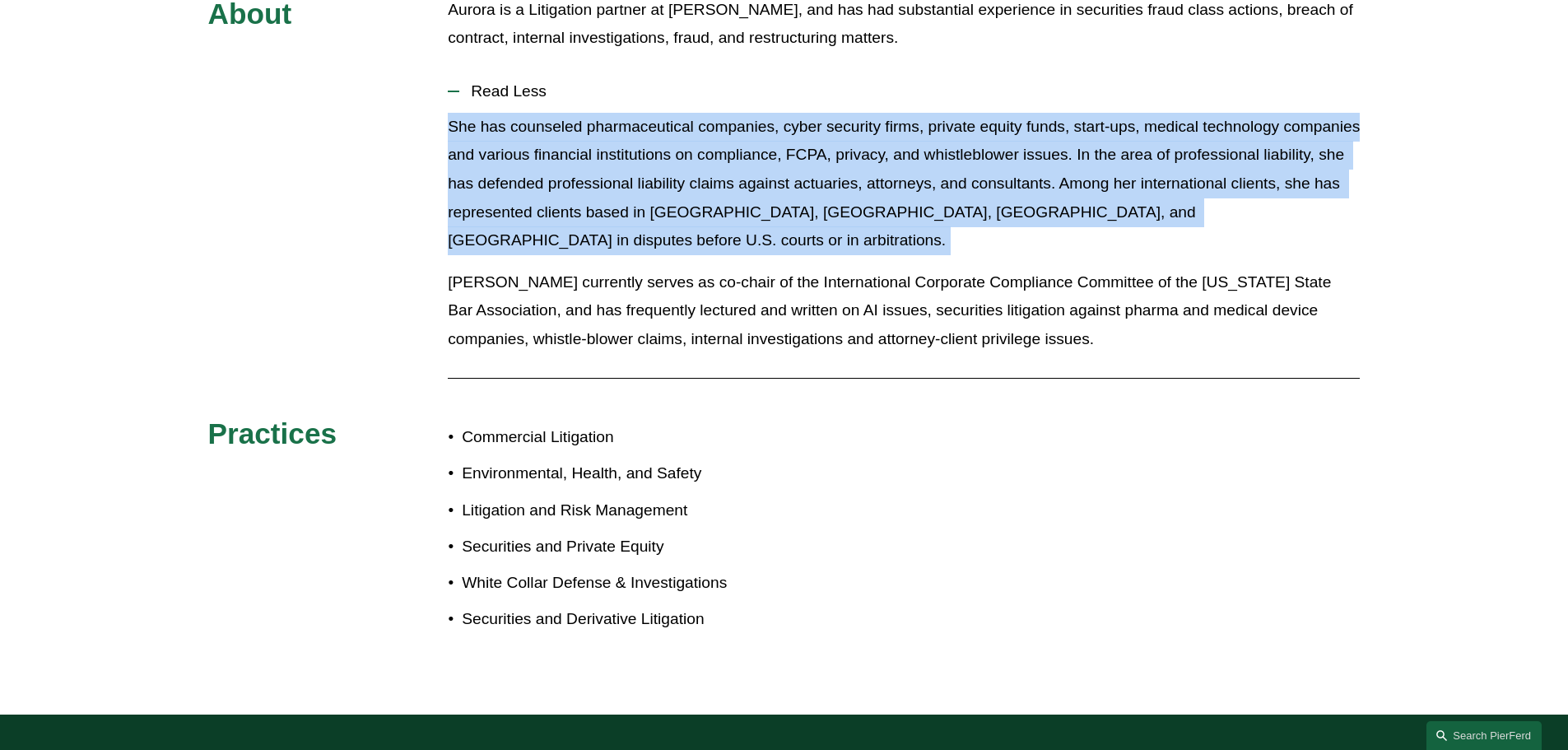
click at [600, 171] on p "She has counseled pharmaceutical companies, cyber security firms, private equit…" at bounding box center [903, 184] width 912 height 143
click at [613, 170] on p "She has counseled pharmaceutical companies, cyber security firms, private equit…" at bounding box center [903, 184] width 912 height 143
